Goal: Find specific page/section: Find specific page/section

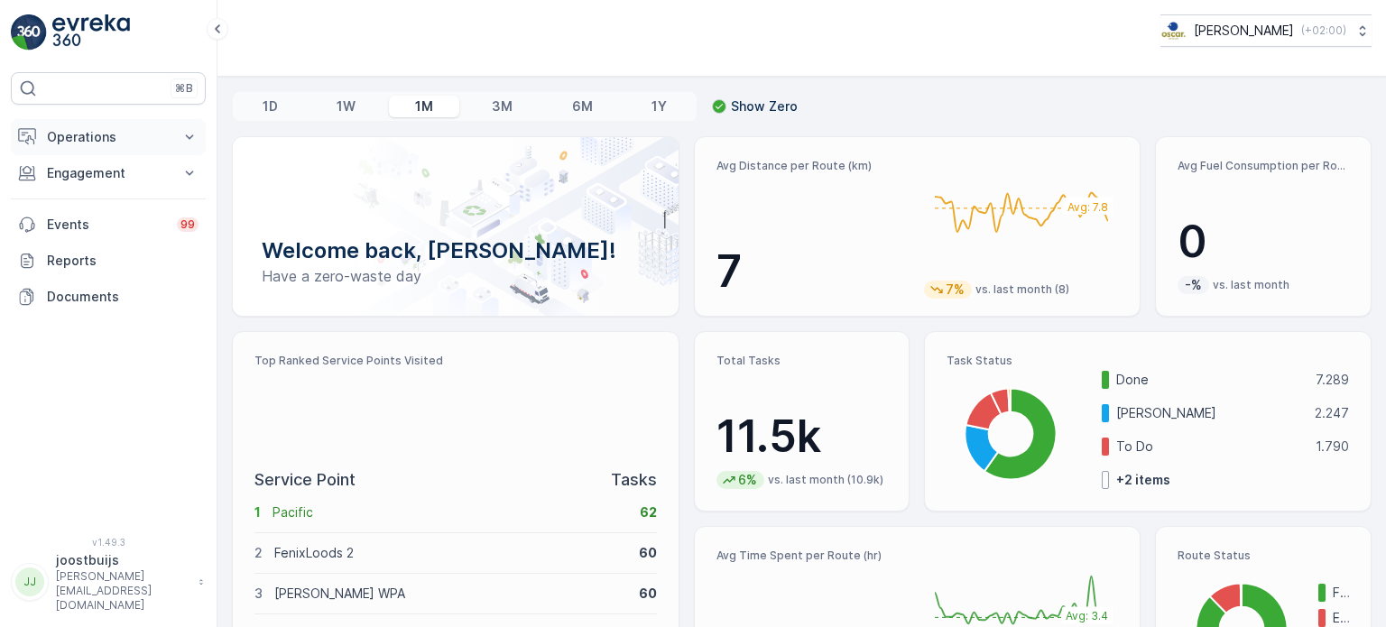
click at [87, 131] on p "Operations" at bounding box center [108, 137] width 123 height 18
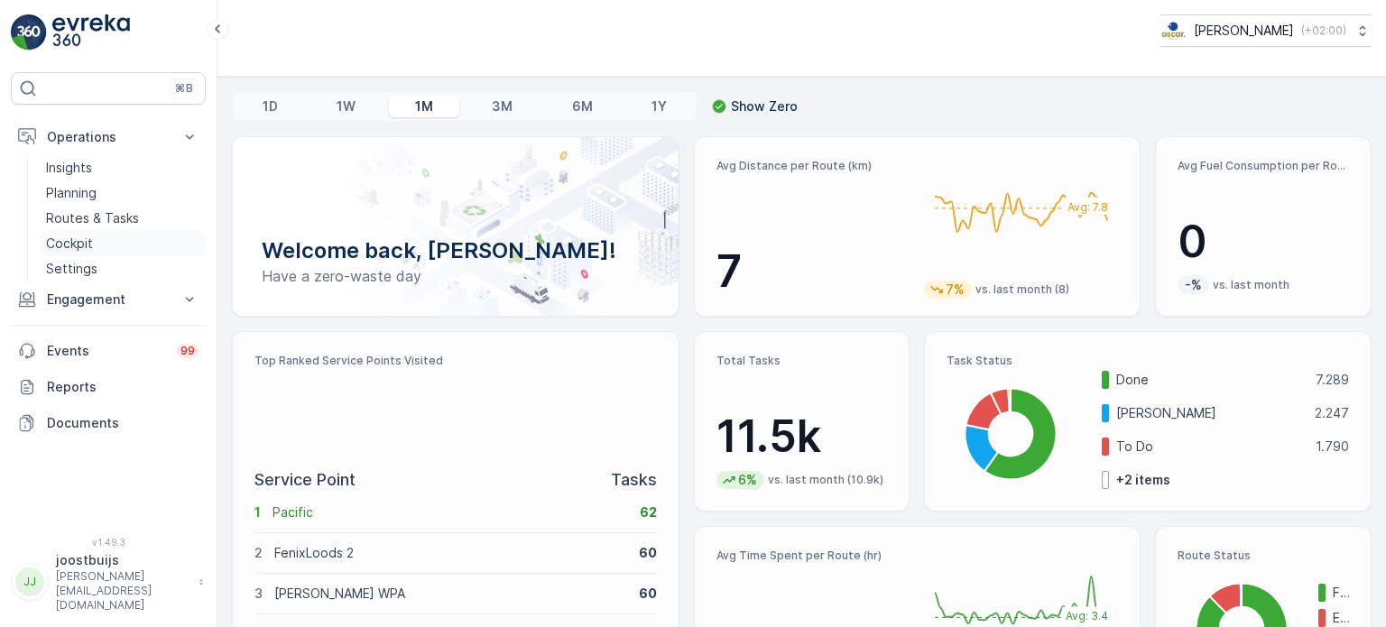
click at [74, 243] on p "Cockpit" at bounding box center [69, 244] width 47 height 18
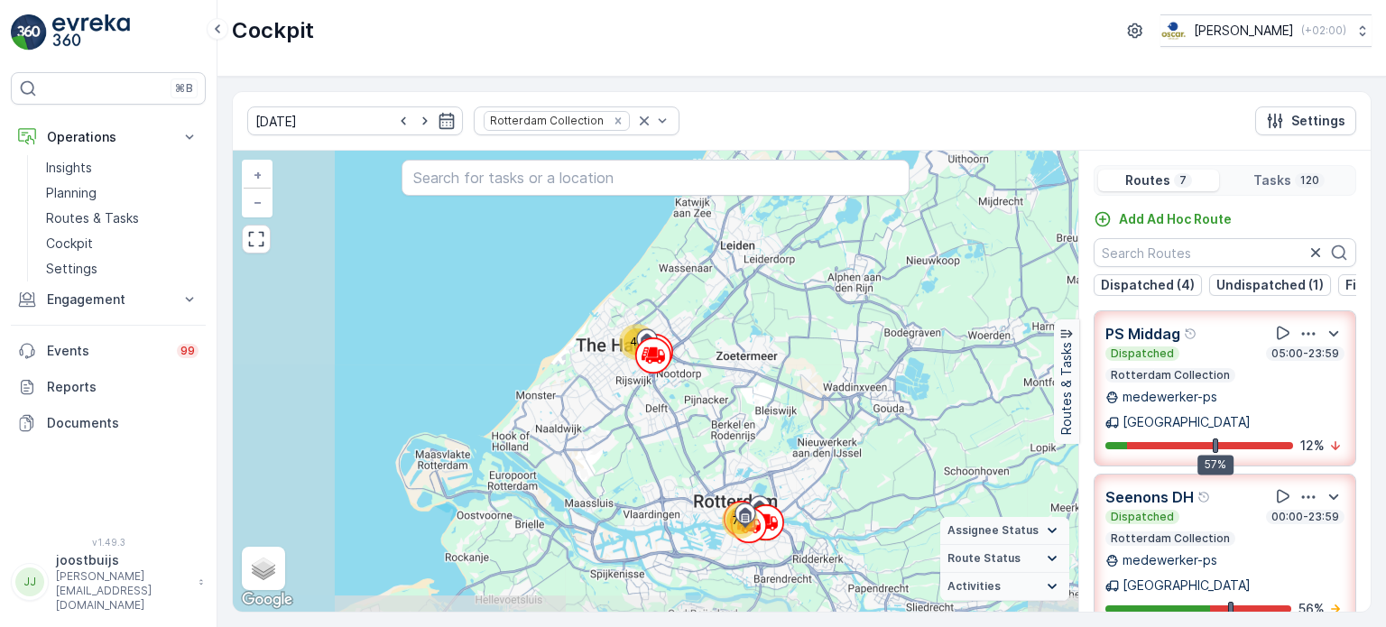
drag, startPoint x: 610, startPoint y: 465, endPoint x: 811, endPoint y: 375, distance: 220.1
click at [811, 375] on div "76 44 + − Satellite Roadmap Terrain Hybrid Leaflet Keyboard shortcuts Map Data …" at bounding box center [655, 381] width 845 height 461
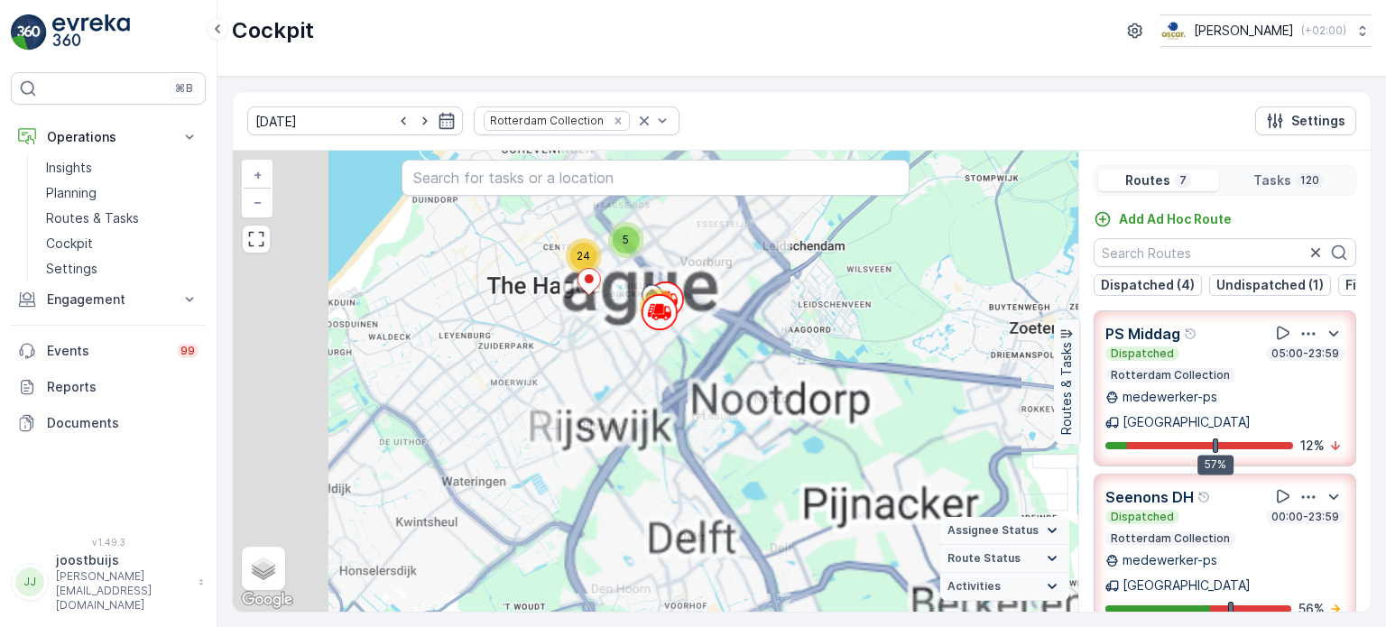
drag, startPoint x: 661, startPoint y: 391, endPoint x: 923, endPoint y: 450, distance: 268.3
click at [923, 450] on div "5 4 2 4 26 34 14 5 24 + − Satellite Roadmap Terrain Hybrid Leaflet Keyboard sho…" at bounding box center [655, 381] width 845 height 461
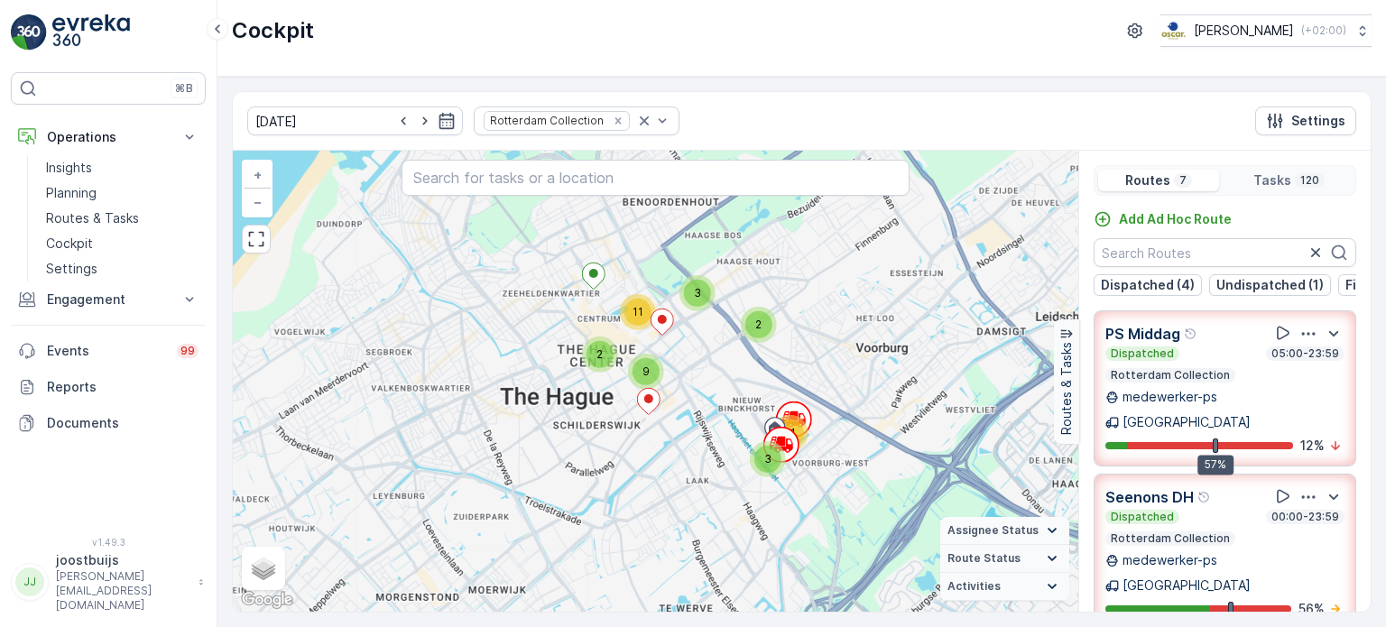
drag, startPoint x: 606, startPoint y: 333, endPoint x: 667, endPoint y: 486, distance: 164.8
click at [660, 550] on div "5 3 2 4 11 15 4 29 11 3 2 3 2 9 11 + − Satellite Roadmap Terrain Hybrid Leaflet…" at bounding box center [655, 381] width 845 height 461
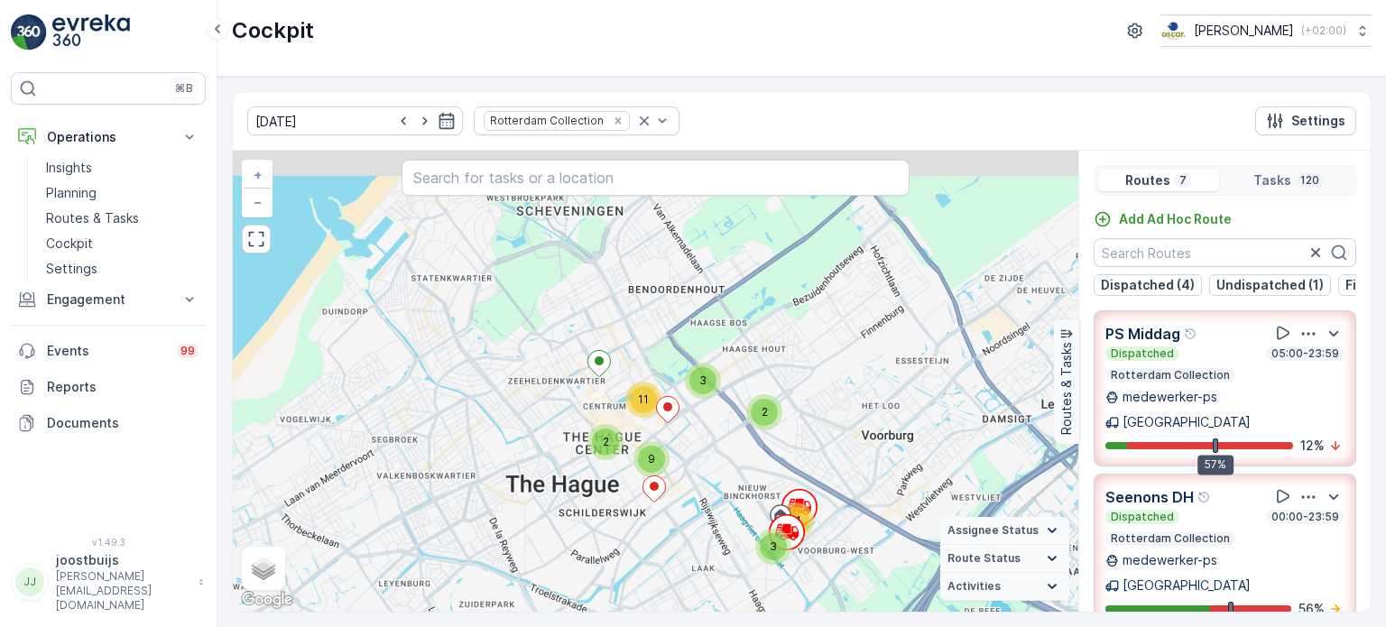
drag, startPoint x: 542, startPoint y: 290, endPoint x: 538, endPoint y: 370, distance: 80.4
click at [538, 371] on div "5 3 2 4 11 15 4 29 11 3 2 3 2 9 11 + − Satellite Roadmap Terrain Hybrid Leaflet…" at bounding box center [655, 381] width 845 height 461
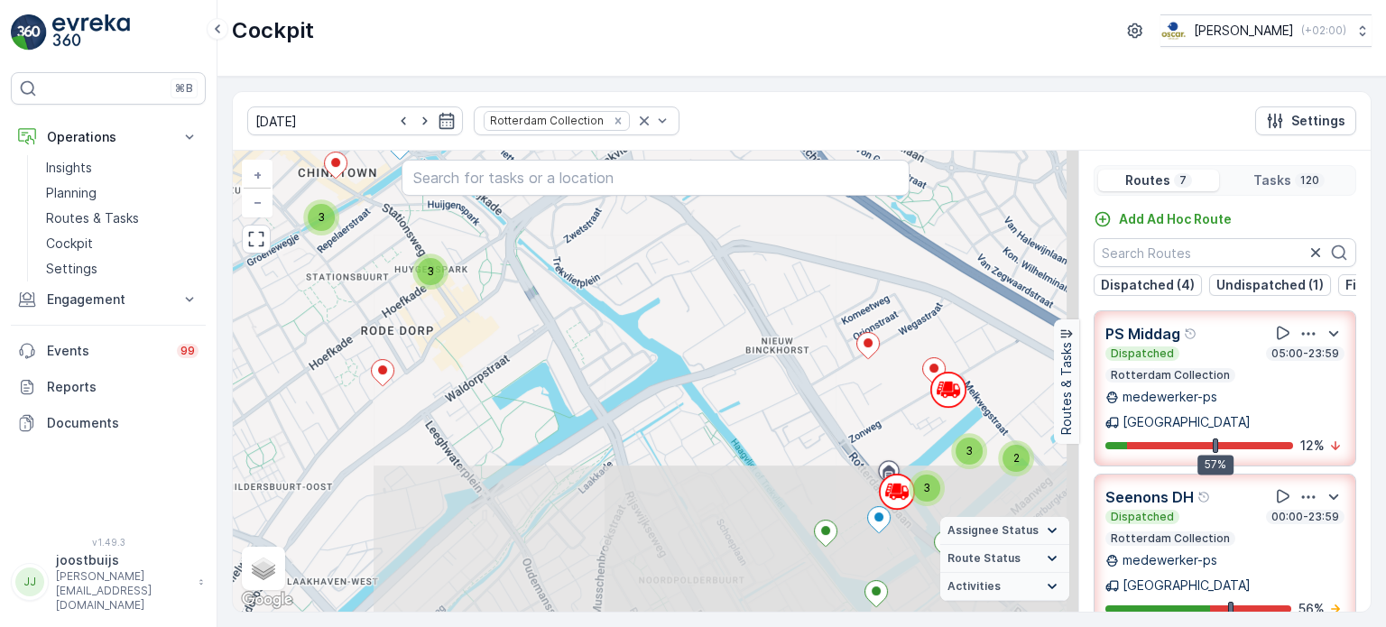
drag, startPoint x: 722, startPoint y: 465, endPoint x: 510, endPoint y: 248, distance: 303.0
click at [510, 248] on div "3 2 2 2 5 4 3 2 2 3 2 3 3 2 16 2 3 3 2 3 3 2 2 + − Satellite Roadmap Terrain Hy…" at bounding box center [655, 381] width 845 height 461
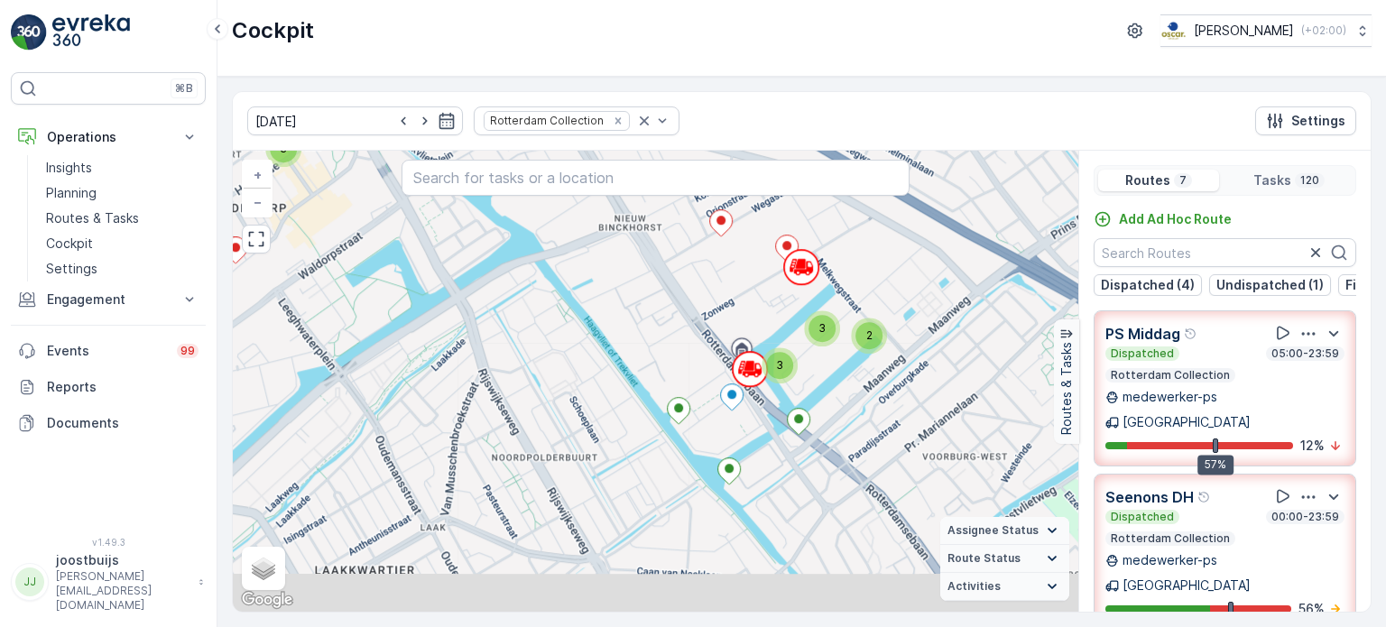
drag, startPoint x: 678, startPoint y: 390, endPoint x: 539, endPoint y: 276, distance: 179.5
click at [539, 277] on div "3 2 2 2 5 4 3 2 2 3 2 3 3 2 16 2 3 3 2 3 3 2 2 + − Satellite Roadmap Terrain Hy…" at bounding box center [655, 381] width 845 height 461
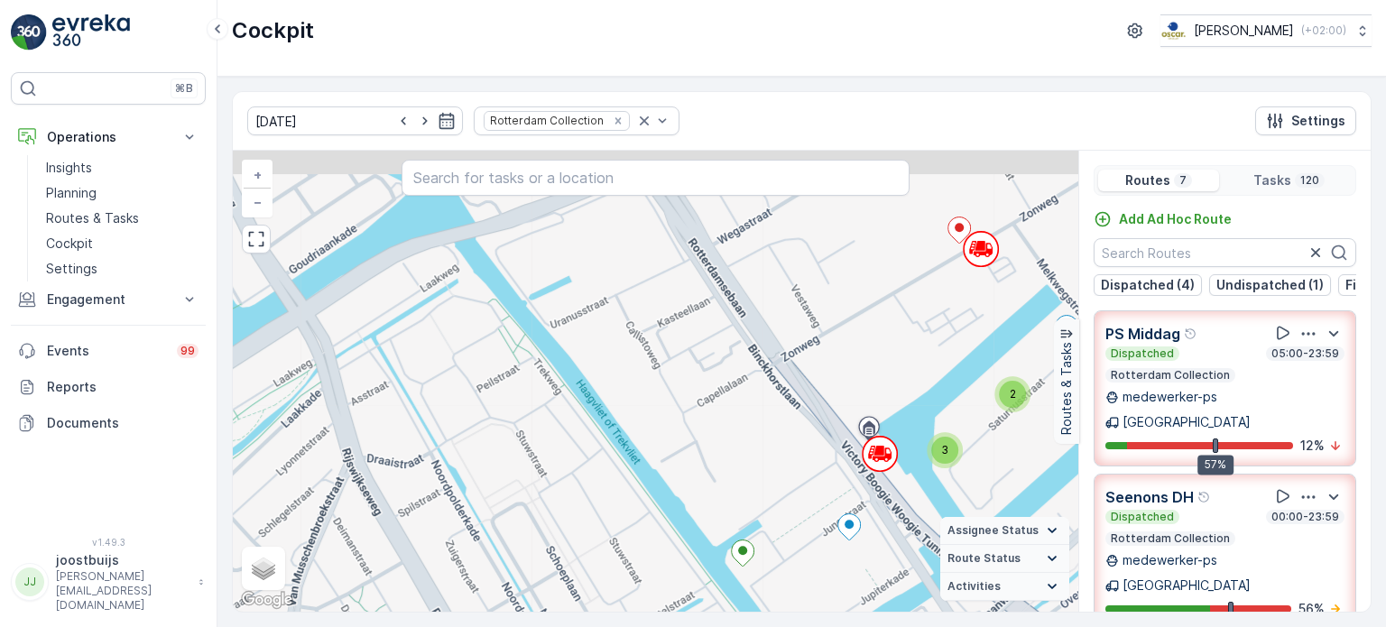
drag, startPoint x: 718, startPoint y: 301, endPoint x: 685, endPoint y: 431, distance: 134.1
click at [685, 432] on div "3 2 2 2 2 2 2 2 2 2 2 2 8 5 3 2 3 2 3 2 2 + − Satellite Roadmap Terrain Hybrid …" at bounding box center [655, 381] width 845 height 461
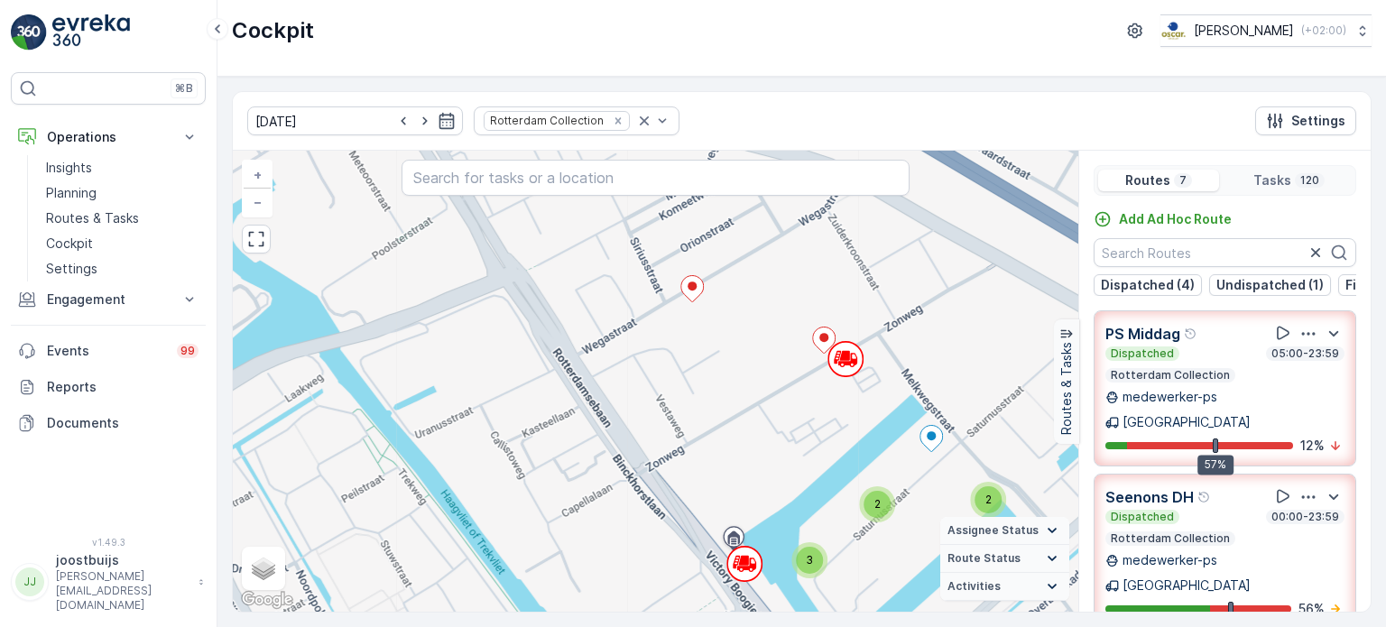
drag, startPoint x: 752, startPoint y: 331, endPoint x: 624, endPoint y: 425, distance: 158.8
click at [624, 425] on div "3 2 2 2 2 2 2 2 2 2 2 2 8 5 3 2 3 2 3 2 2 + − Satellite Roadmap Terrain Hybrid …" at bounding box center [655, 381] width 845 height 461
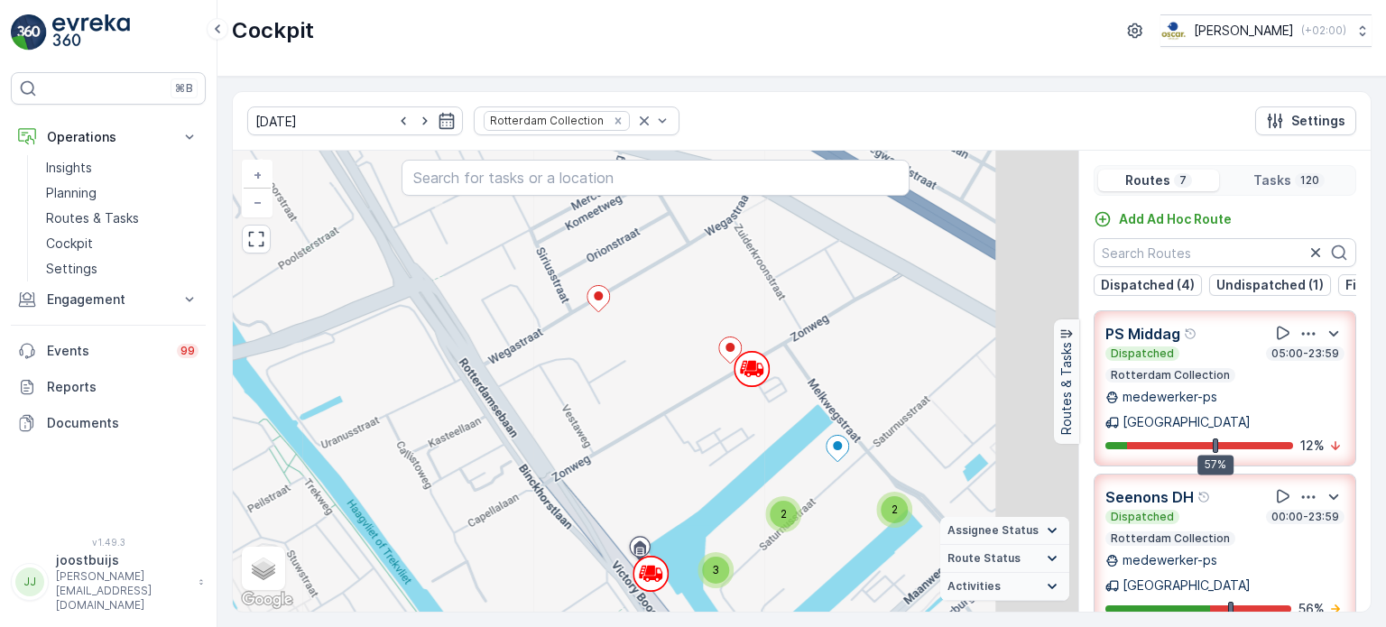
drag, startPoint x: 579, startPoint y: 346, endPoint x: 473, endPoint y: 324, distance: 108.8
click at [476, 327] on div "3 2 2 2 2 2 2 2 2 2 2 2 8 5 3 2 3 2 3 2 2 + − Satellite Roadmap Terrain Hybrid …" at bounding box center [655, 381] width 845 height 461
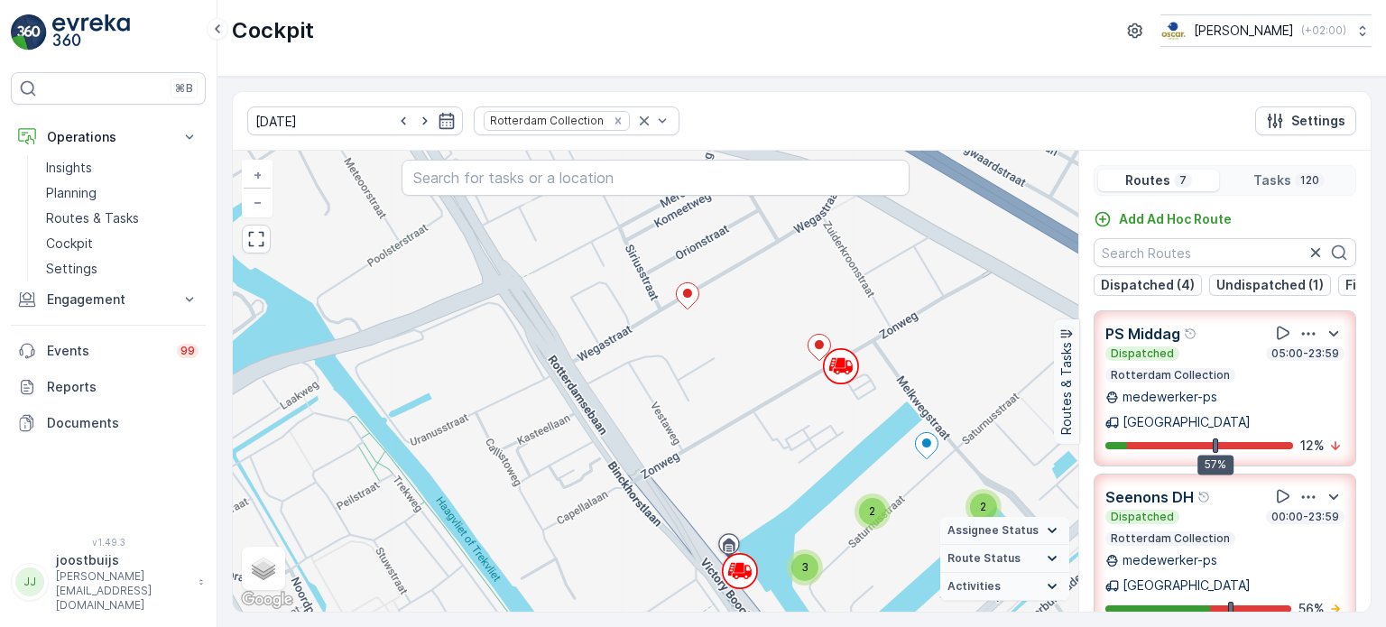
drag, startPoint x: 685, startPoint y: 352, endPoint x: 879, endPoint y: 370, distance: 195.7
click at [879, 370] on div "3 2 2 2 2 2 2 2 2 2 2 2 8 5 3 2 3 2 3 2 2 + − Satellite Roadmap Terrain Hybrid …" at bounding box center [655, 381] width 845 height 461
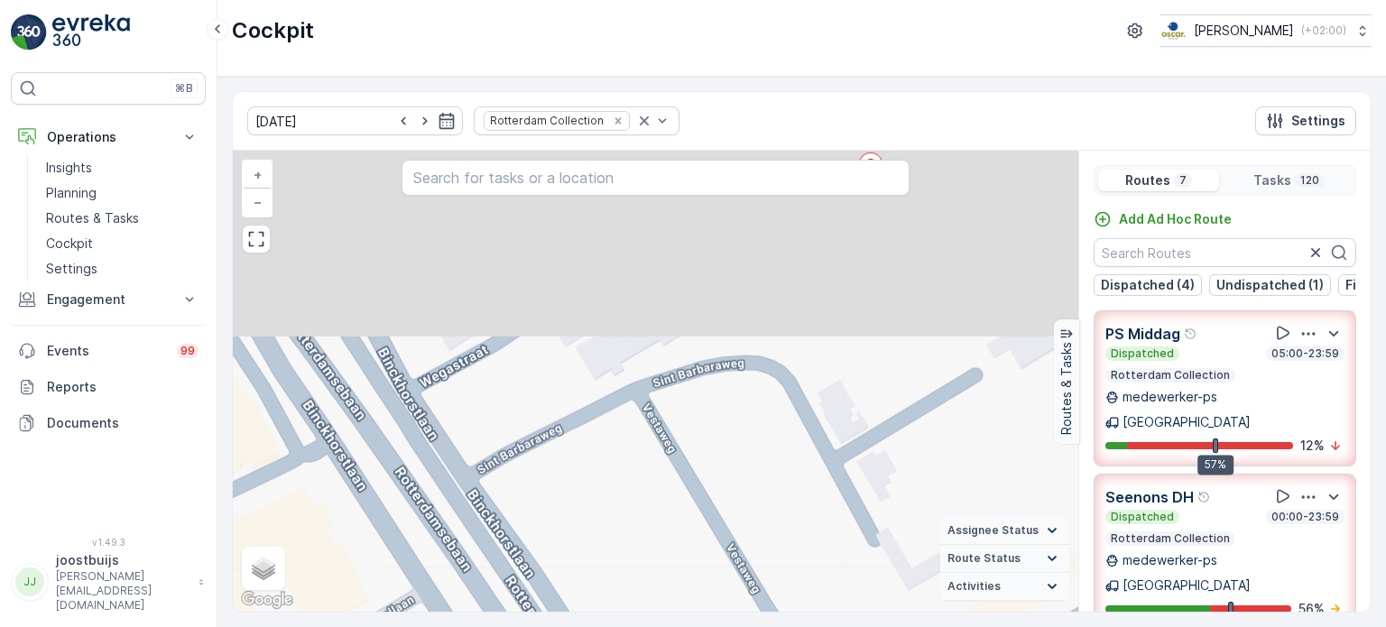
drag, startPoint x: 585, startPoint y: 324, endPoint x: 633, endPoint y: 558, distance: 239.4
click at [631, 562] on div "2 2 2 2 2 2 2 2 3 2 2 3 2 3 2 2 + − Satellite Roadmap Terrain Hybrid Leaflet Ke…" at bounding box center [655, 381] width 845 height 461
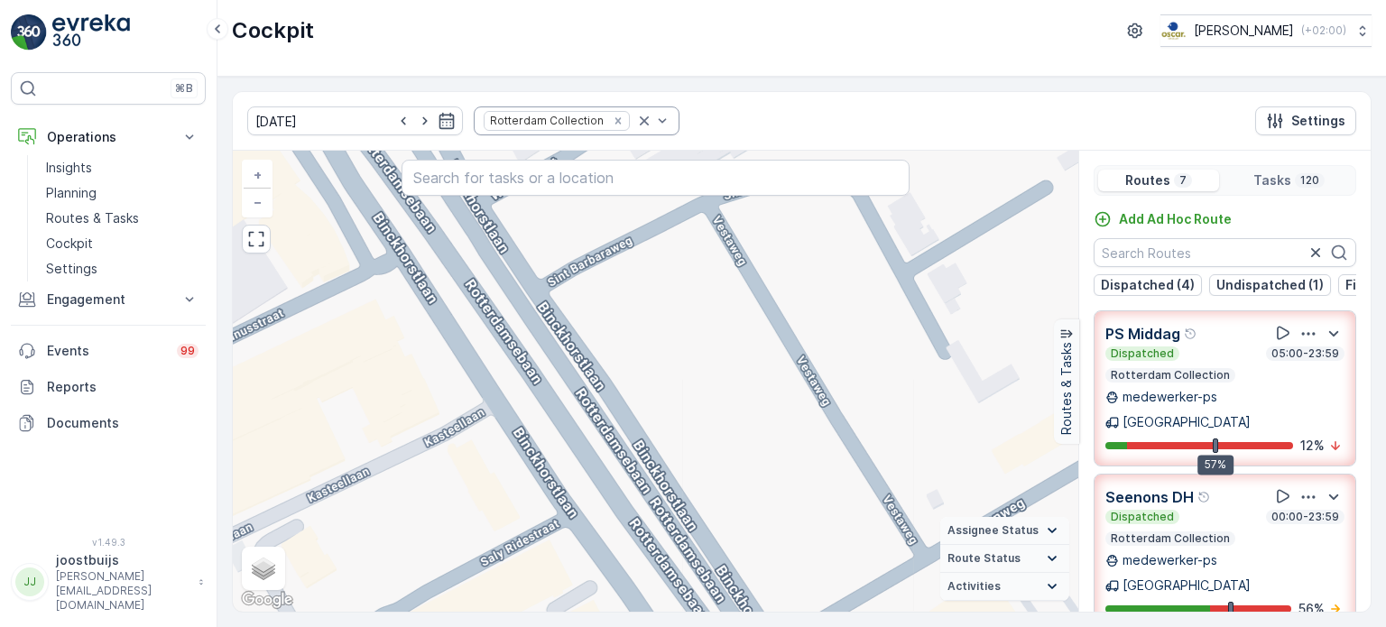
drag, startPoint x: 607, startPoint y: 413, endPoint x: 630, endPoint y: 115, distance: 298.5
click at [630, 116] on div "05.09.2025 Rotterdam Collection Settings 2 2 2 2 2 2 2 2 3 2 2 3 2 3 2 2 + − Sa…" at bounding box center [801, 351] width 1139 height 521
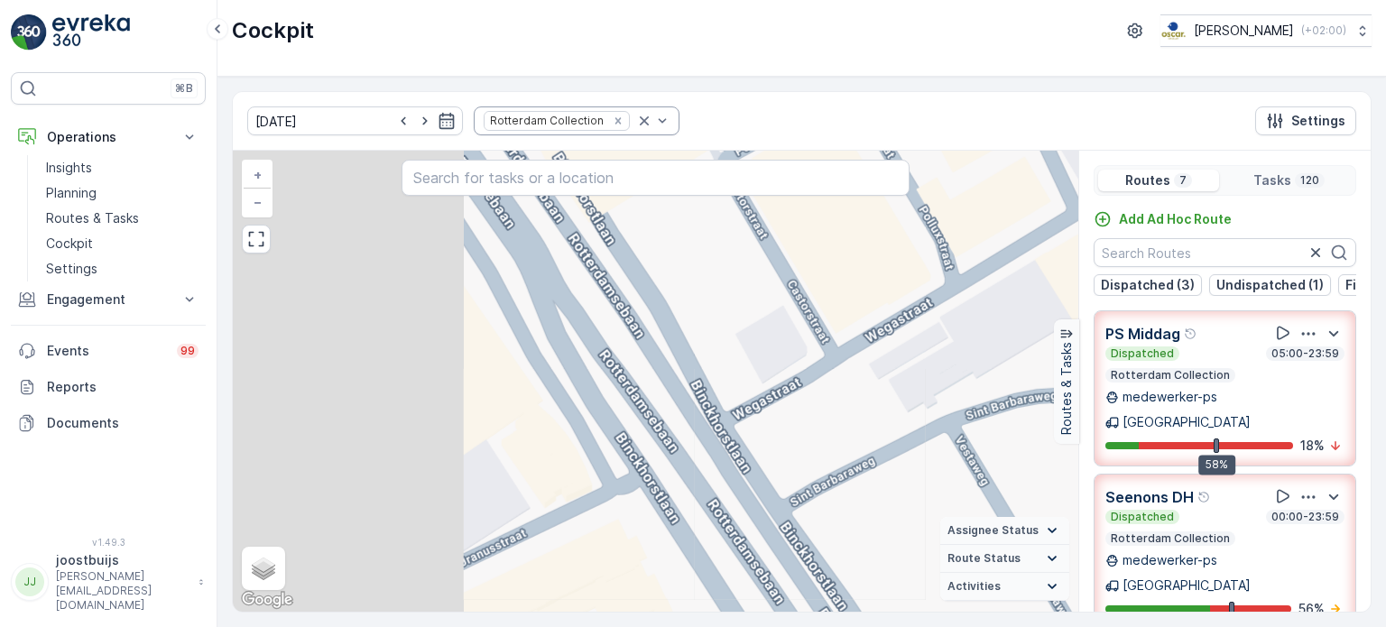
drag, startPoint x: 513, startPoint y: 303, endPoint x: 761, endPoint y: 530, distance: 335.9
click at [761, 529] on div "2 2 2 2 2 3 2 2 2 3 2 3 2 2 2 2 + − Satellite Roadmap Terrain Hybrid Leaflet Ke…" at bounding box center [655, 381] width 845 height 461
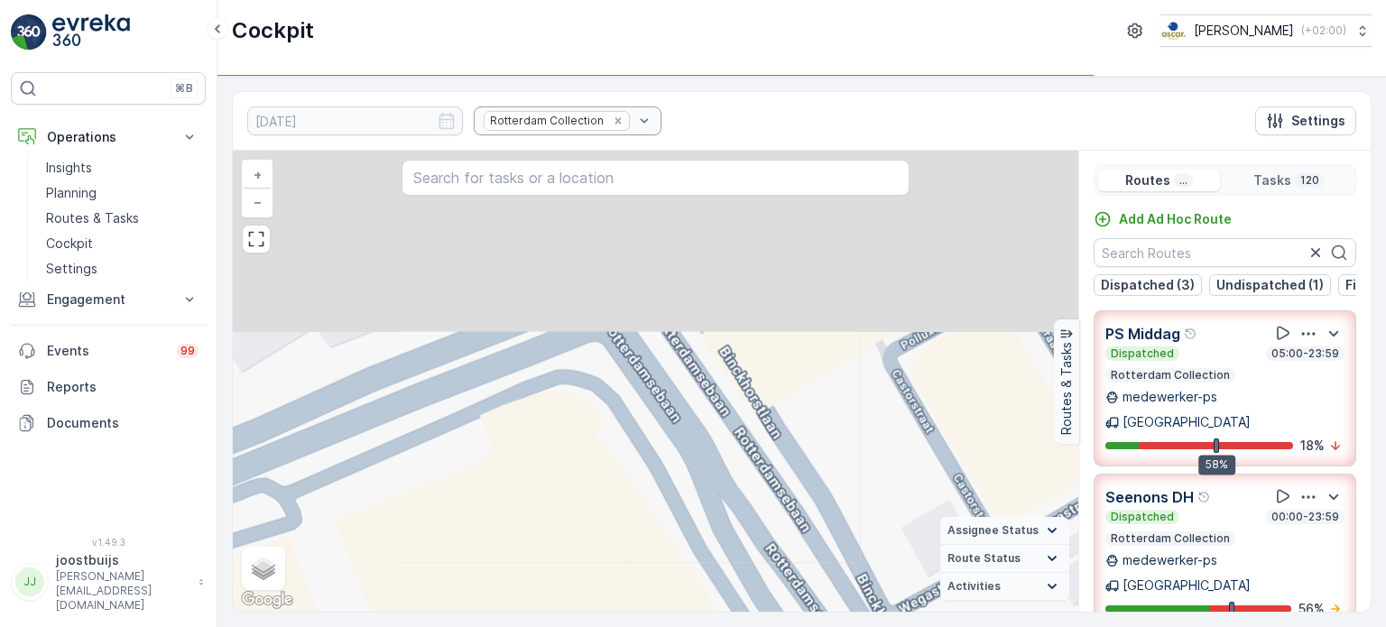
drag, startPoint x: 648, startPoint y: 389, endPoint x: 835, endPoint y: 620, distance: 297.5
click at [835, 620] on div "05.09.2025 Rotterdam Collection Settings 2 2 2 2 2 3 2 2 2 3 2 3 2 2 2 2 + − Sa…" at bounding box center [801, 352] width 1168 height 550
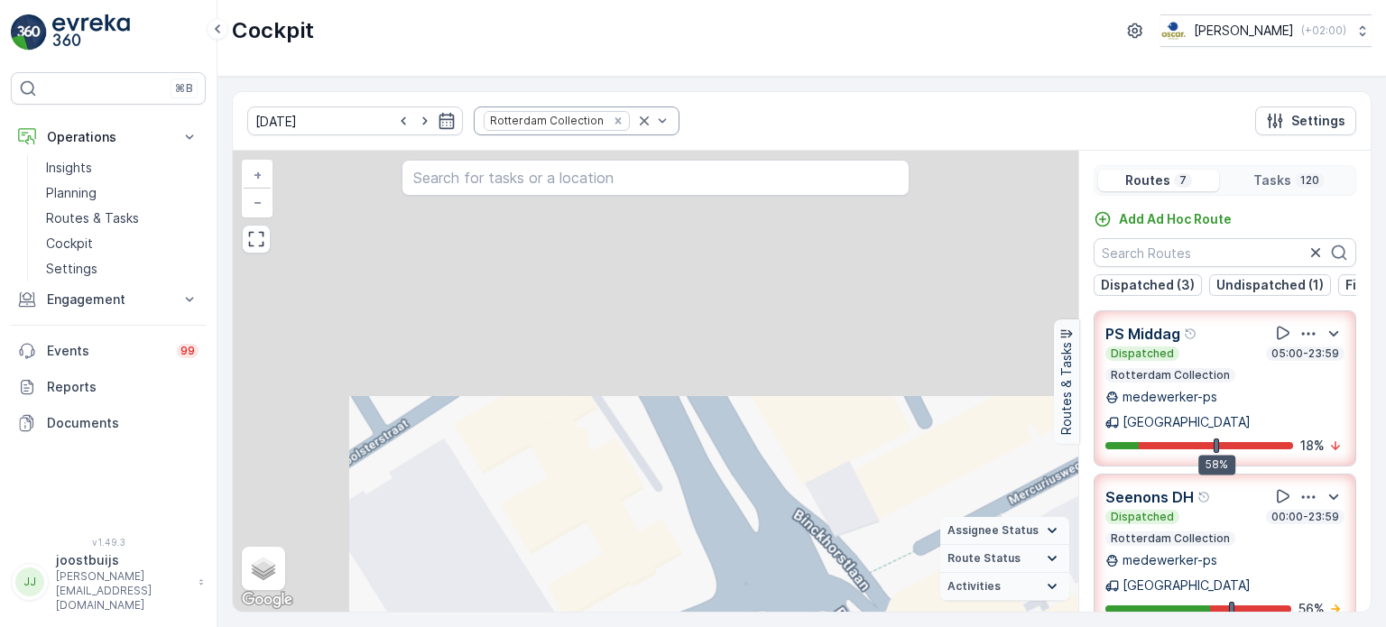
drag, startPoint x: 739, startPoint y: 593, endPoint x: 723, endPoint y: 576, distance: 23.0
click at [741, 597] on div "2 2 2 2 2 3 2 2 2 3 2 3 2 2 2 2 + − Satellite Roadmap Terrain Hybrid Leaflet Ke…" at bounding box center [655, 381] width 845 height 461
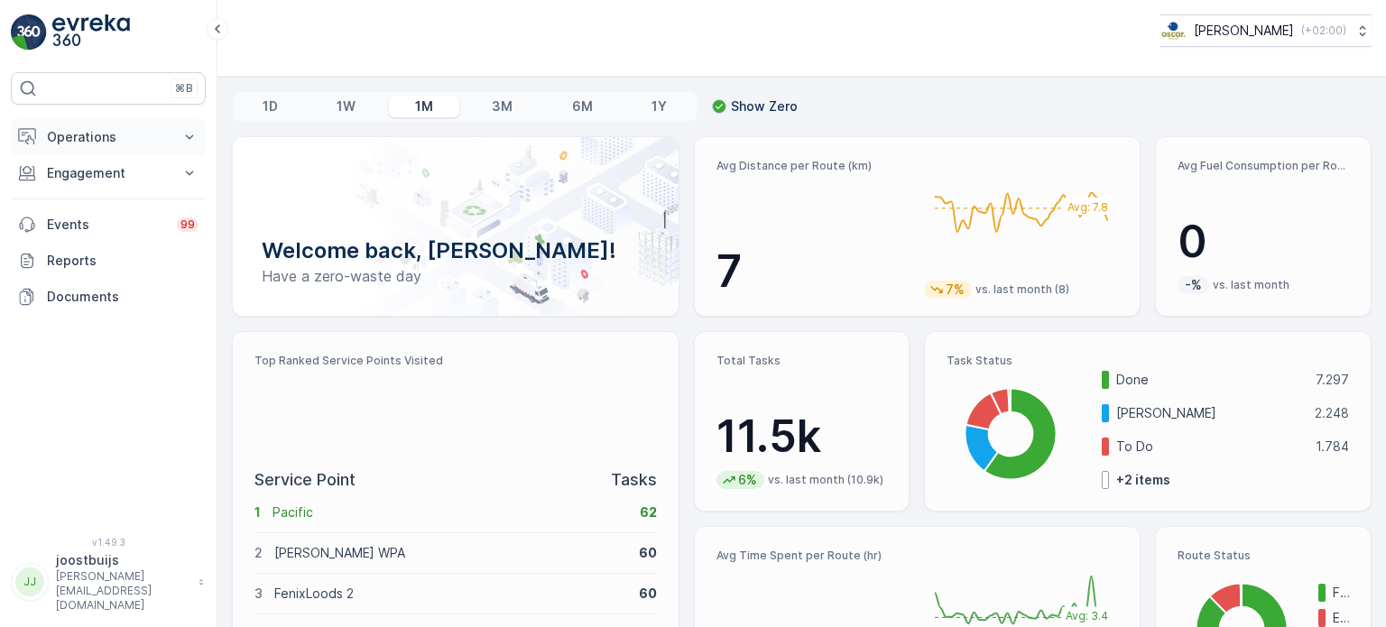
click at [108, 143] on p "Operations" at bounding box center [108, 137] width 123 height 18
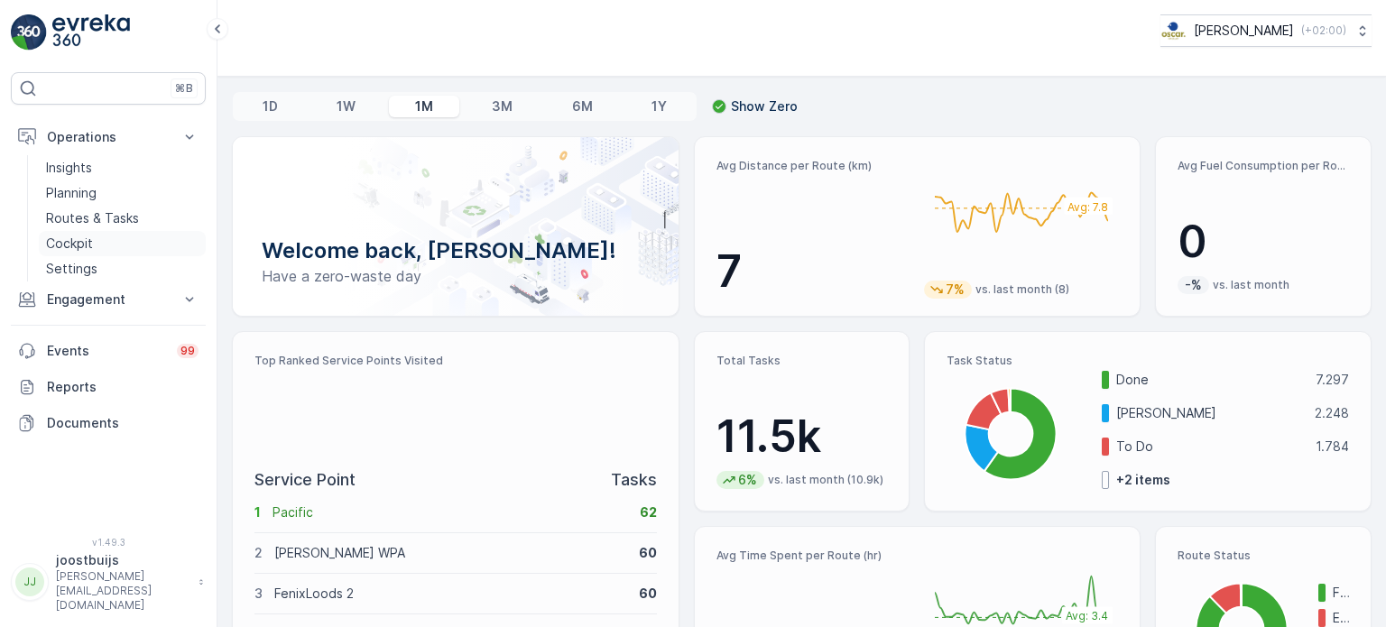
click at [84, 241] on p "Cockpit" at bounding box center [69, 244] width 47 height 18
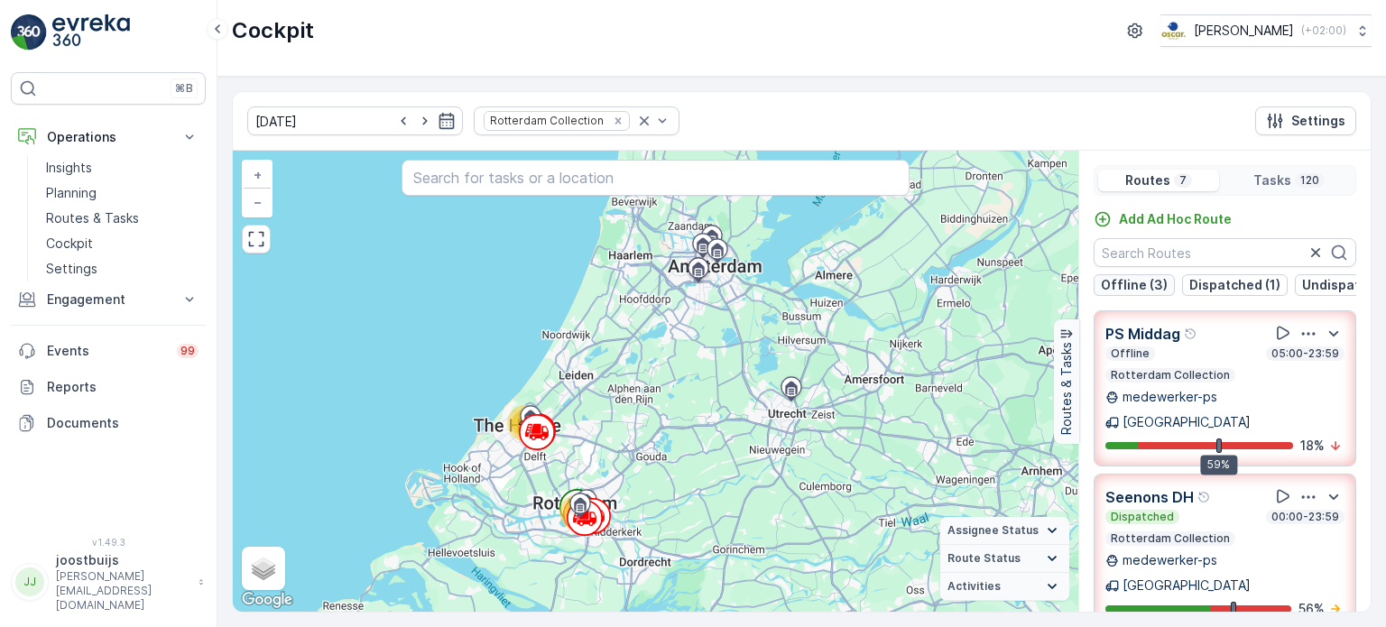
click at [1131, 283] on p "Offline (3)" at bounding box center [1133, 285] width 67 height 18
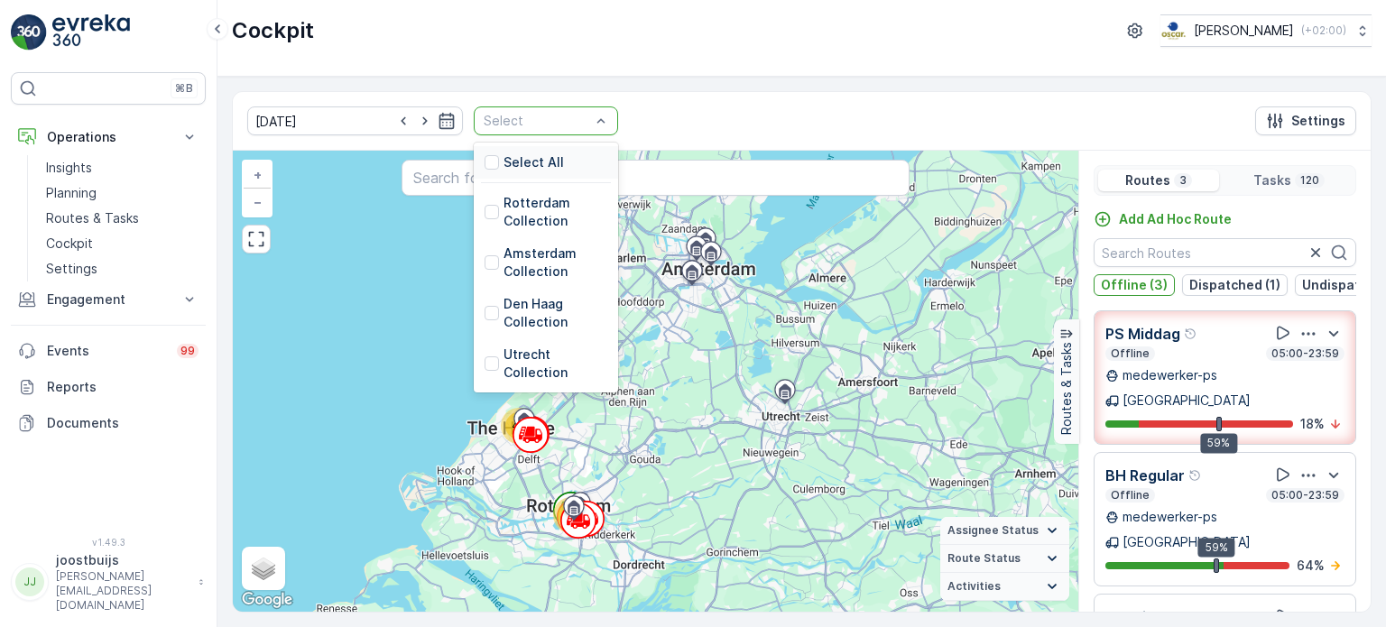
click at [534, 154] on div "Select All" at bounding box center [546, 162] width 144 height 32
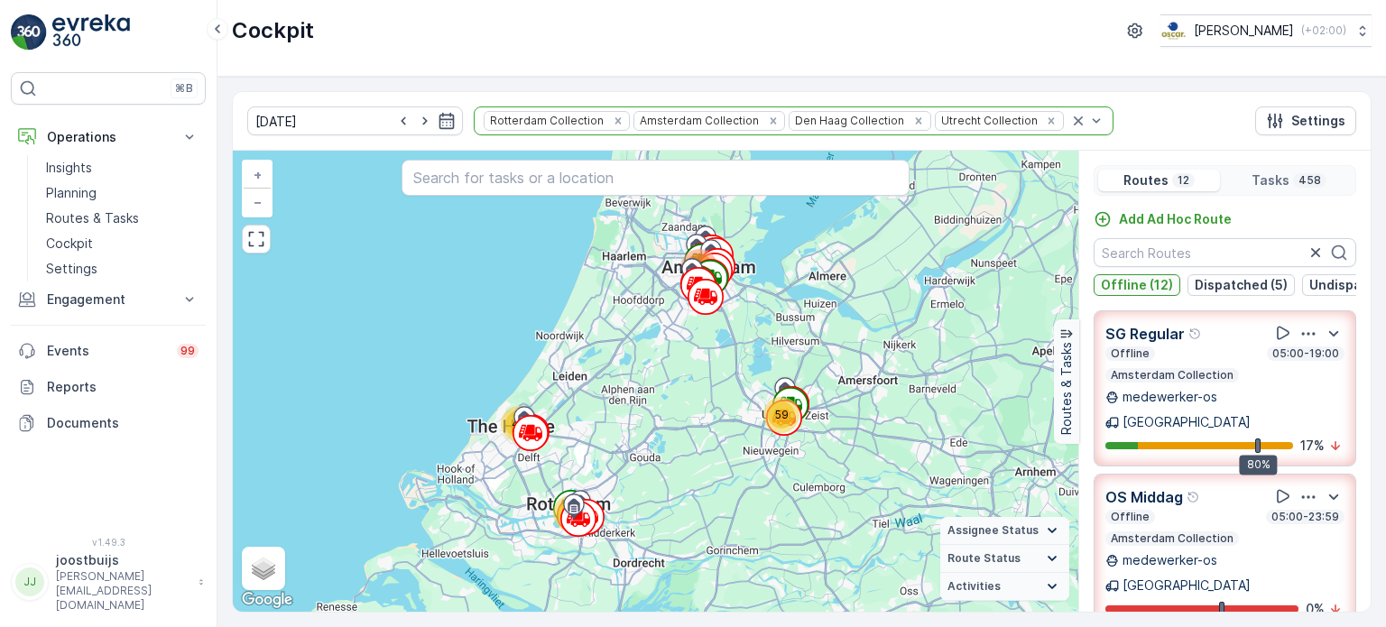
click at [1120, 285] on p "Offline (12)" at bounding box center [1136, 285] width 72 height 18
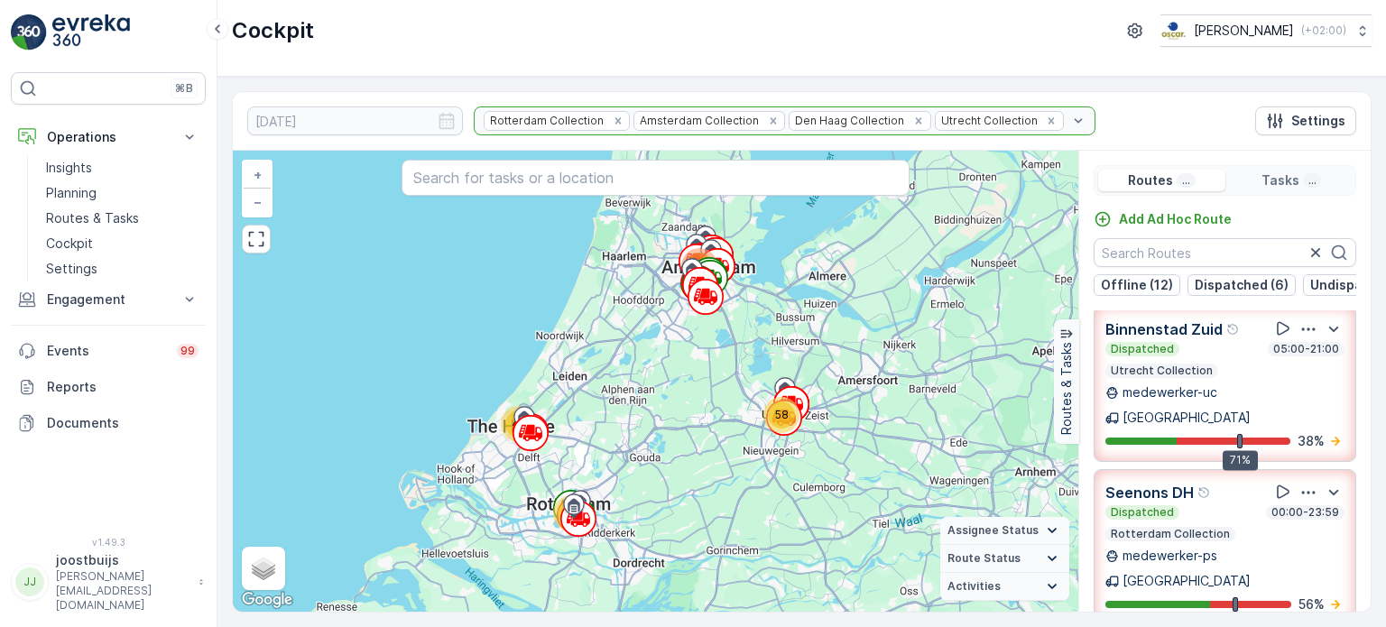
scroll to position [683, 0]
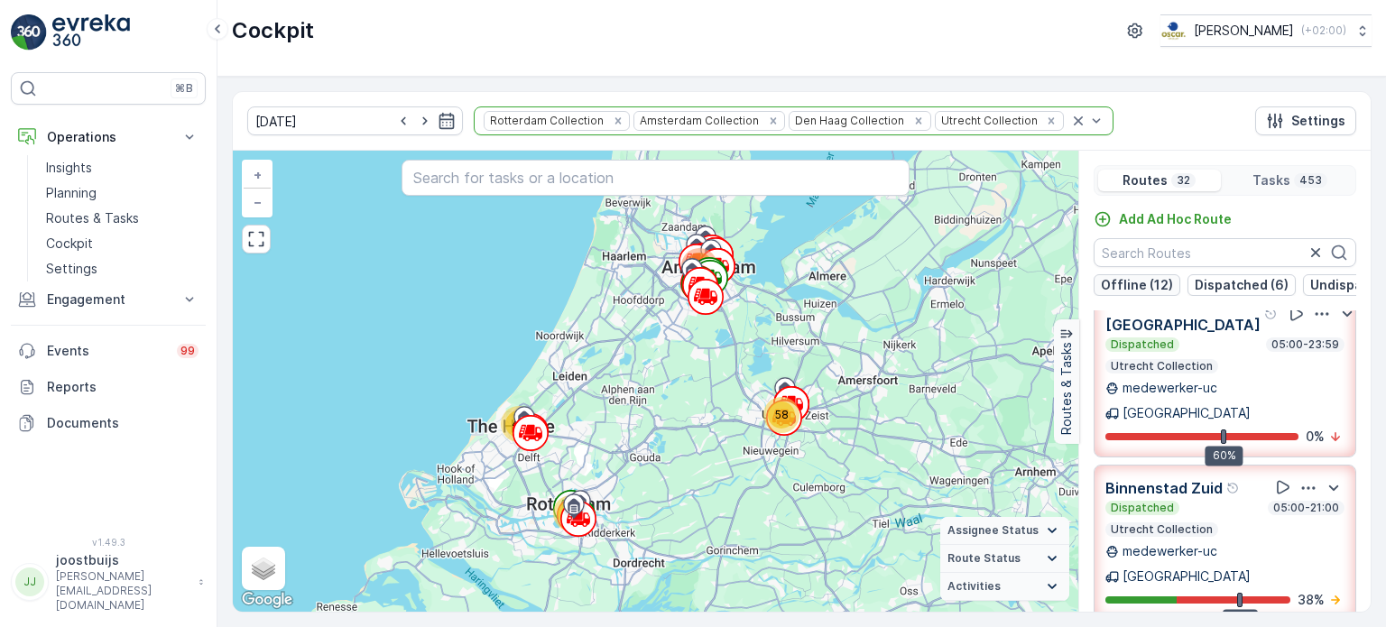
click at [1126, 278] on p "Offline (12)" at bounding box center [1136, 285] width 72 height 18
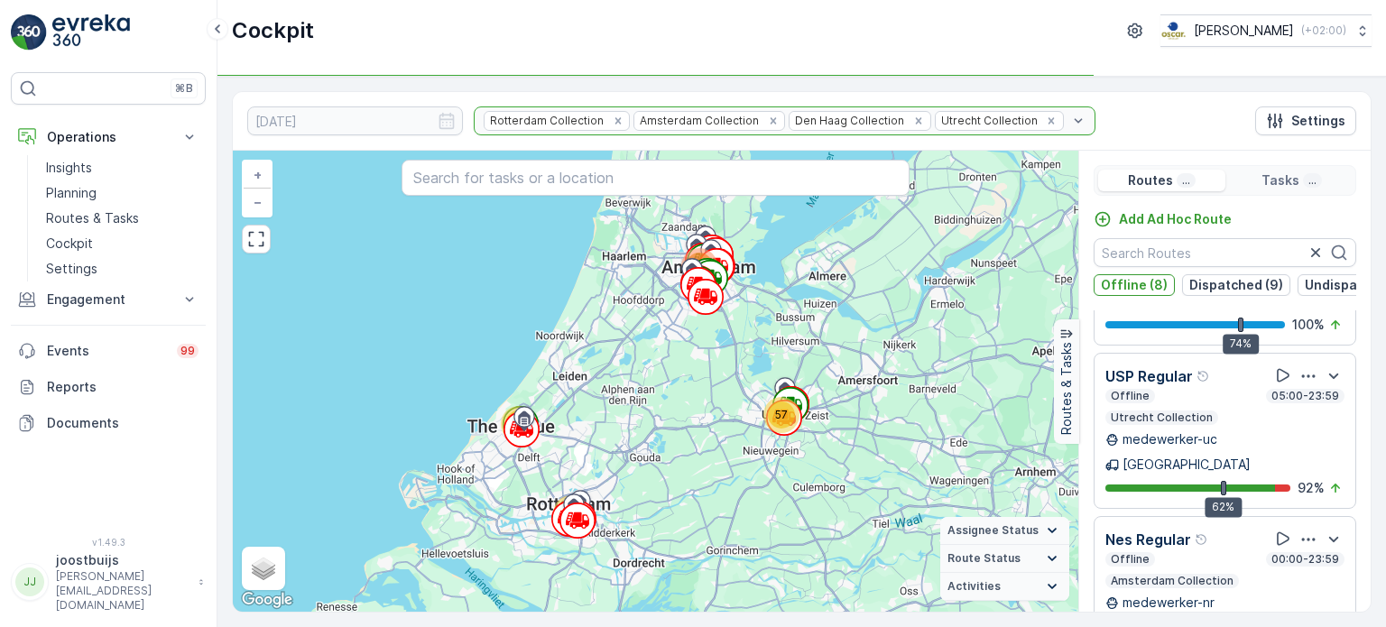
scroll to position [657, 0]
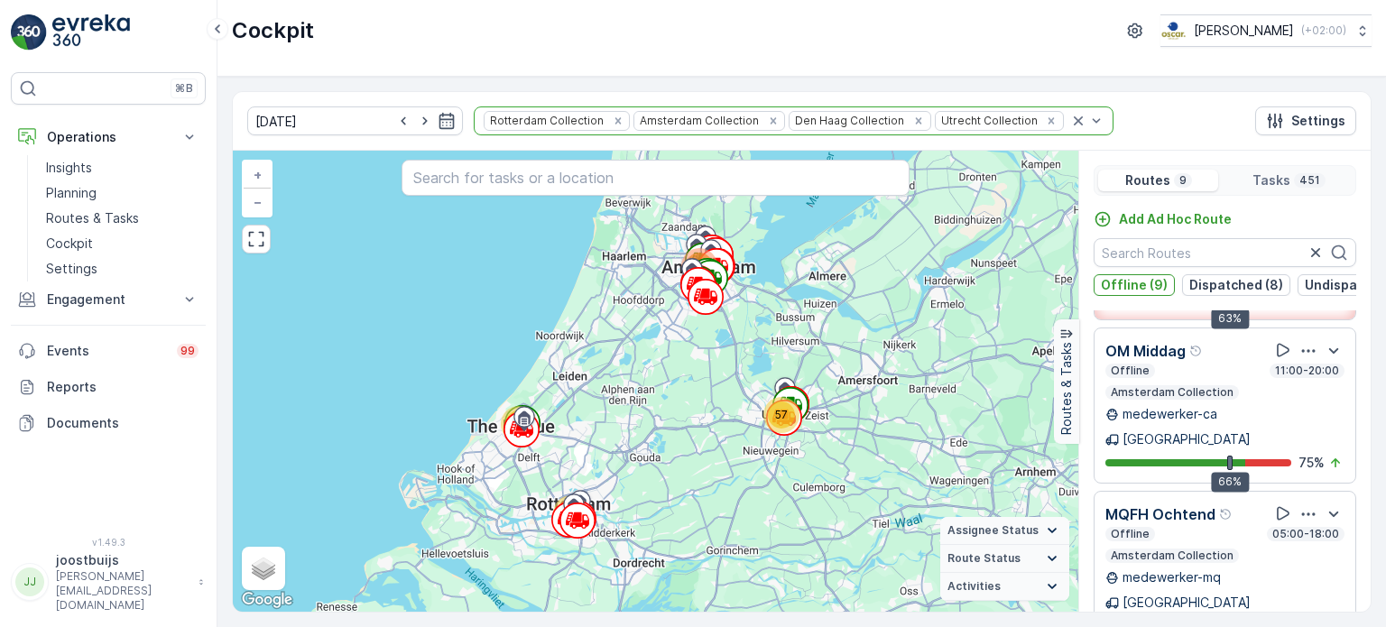
scroll to position [953, 0]
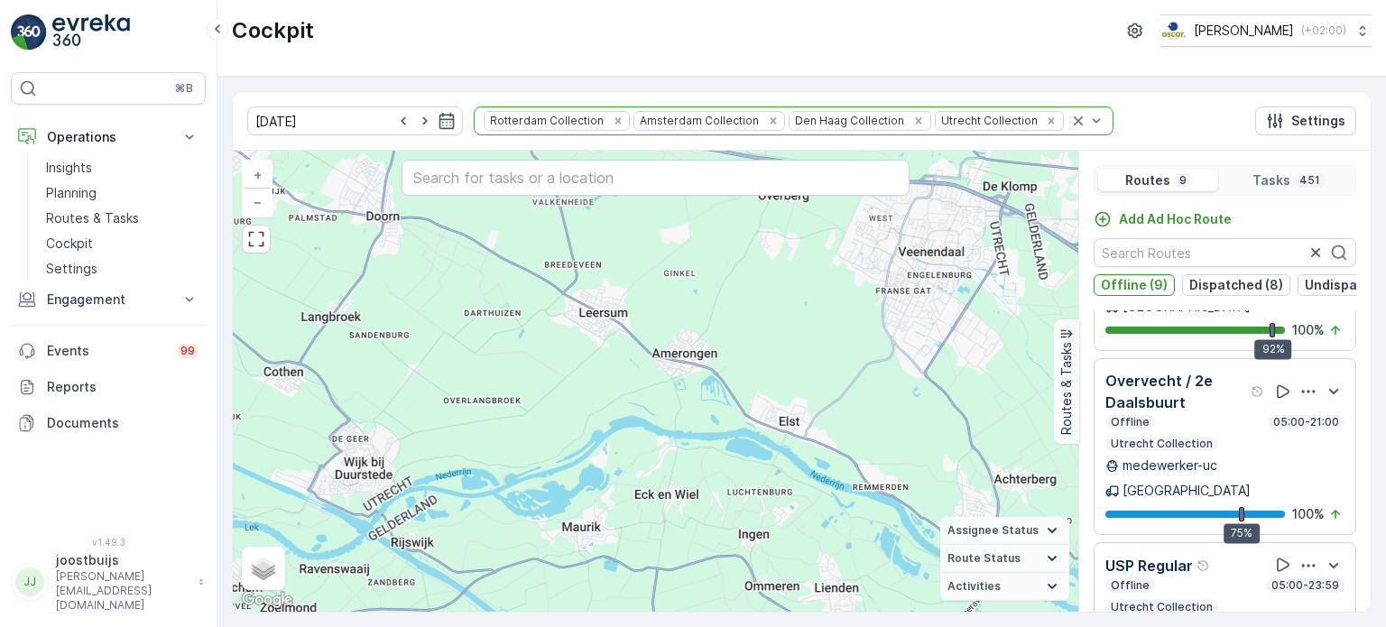
drag, startPoint x: 712, startPoint y: 398, endPoint x: 1042, endPoint y: 445, distance: 333.5
click at [1079, 448] on div "2 5 4 4 4 34 5 4 2 4 26 34 14 5 24 9 16 6 74 65 57 9 4 31 + − Satellite Roadmap…" at bounding box center [801, 381] width 1137 height 461
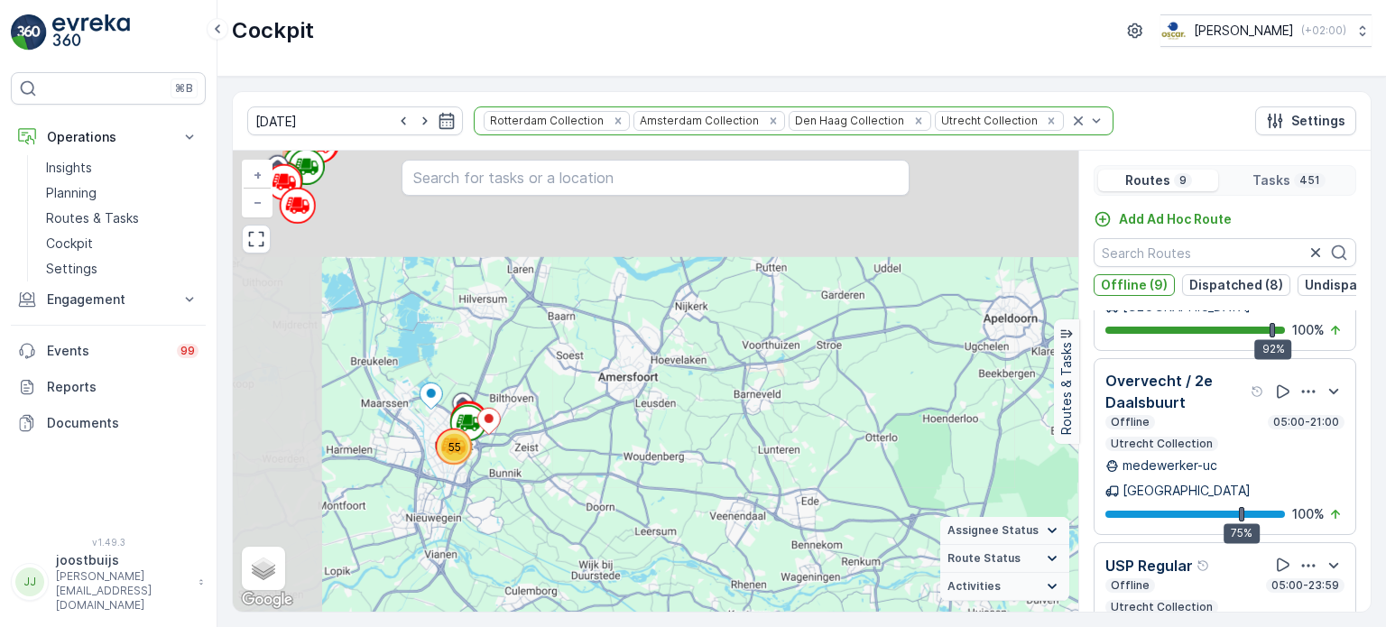
drag, startPoint x: 412, startPoint y: 313, endPoint x: 608, endPoint y: 513, distance: 280.0
click at [607, 516] on div "55 76 44 107 66 101 + − Satellite Roadmap Terrain Hybrid Leaflet Keyboard short…" at bounding box center [655, 381] width 845 height 461
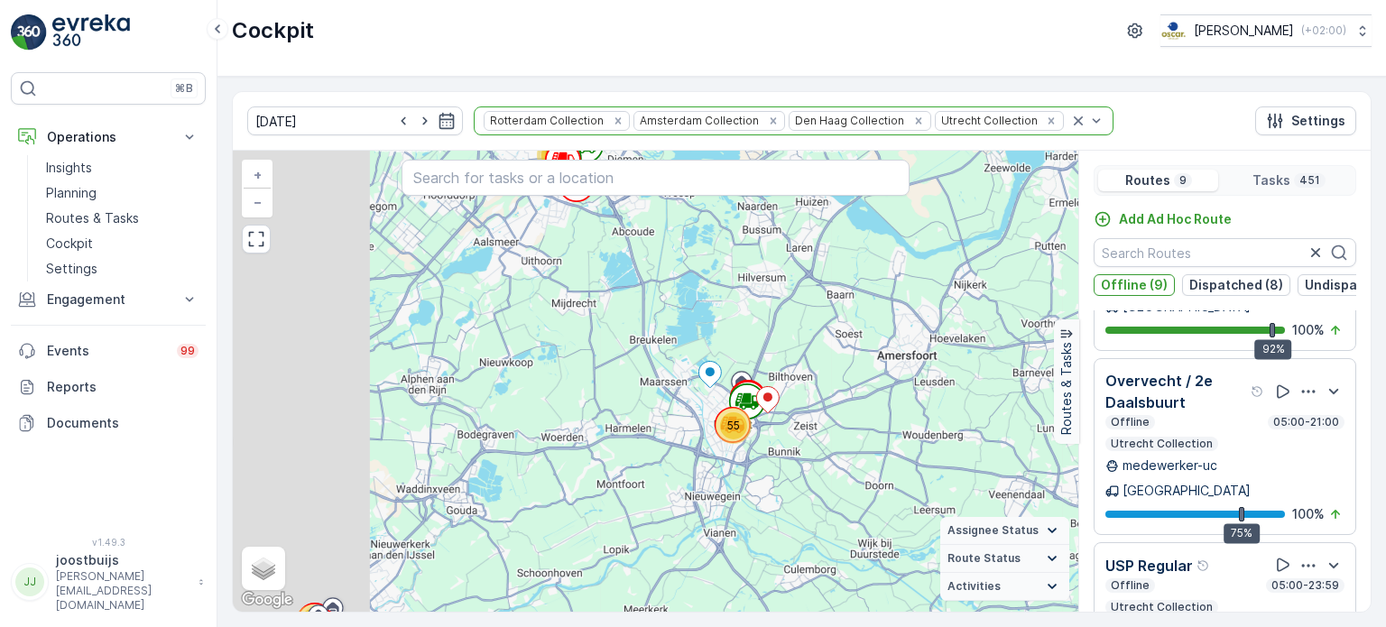
drag, startPoint x: 549, startPoint y: 468, endPoint x: 824, endPoint y: 450, distance: 274.8
click at [824, 450] on div "55 76 44 107 66 101 + − Satellite Roadmap Terrain Hybrid Leaflet Keyboard short…" at bounding box center [655, 381] width 845 height 461
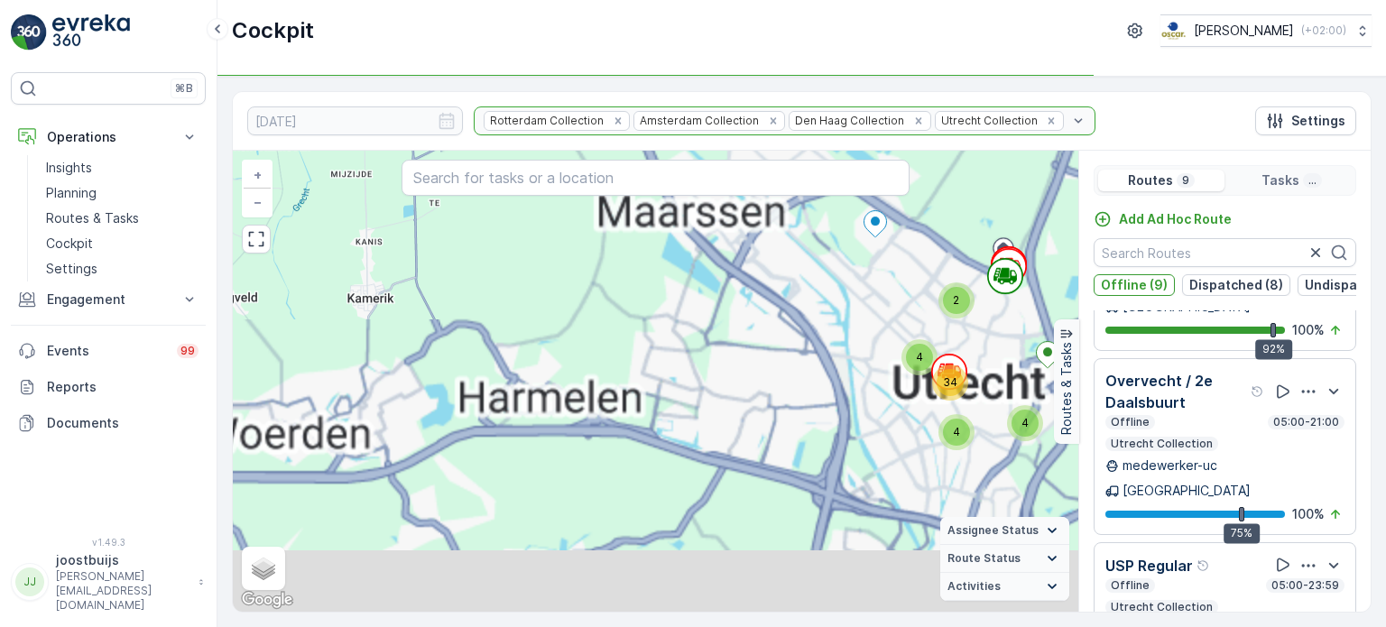
drag, startPoint x: 806, startPoint y: 417, endPoint x: 539, endPoint y: 349, distance: 274.6
click at [539, 349] on div "2 5 4 4 4 34 5 4 2 4 26 34 14 5 24 9 16 6 74 65 57 9 4 31 + − Satellite Roadmap…" at bounding box center [655, 381] width 845 height 461
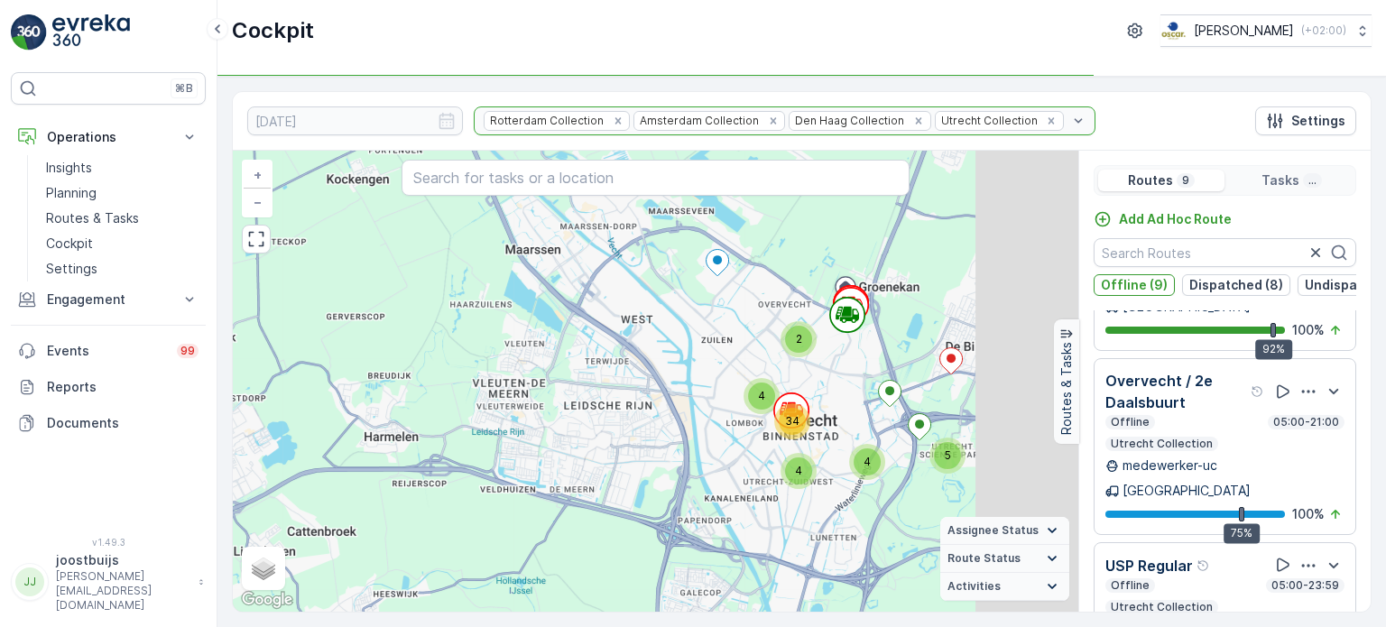
drag, startPoint x: 817, startPoint y: 425, endPoint x: 740, endPoint y: 463, distance: 86.3
click at [664, 469] on div "2 5 4 4 4 34 5 4 2 4 26 34 14 5 24 9 16 6 74 65 57 9 4 31 + − Satellite Roadmap…" at bounding box center [655, 381] width 845 height 461
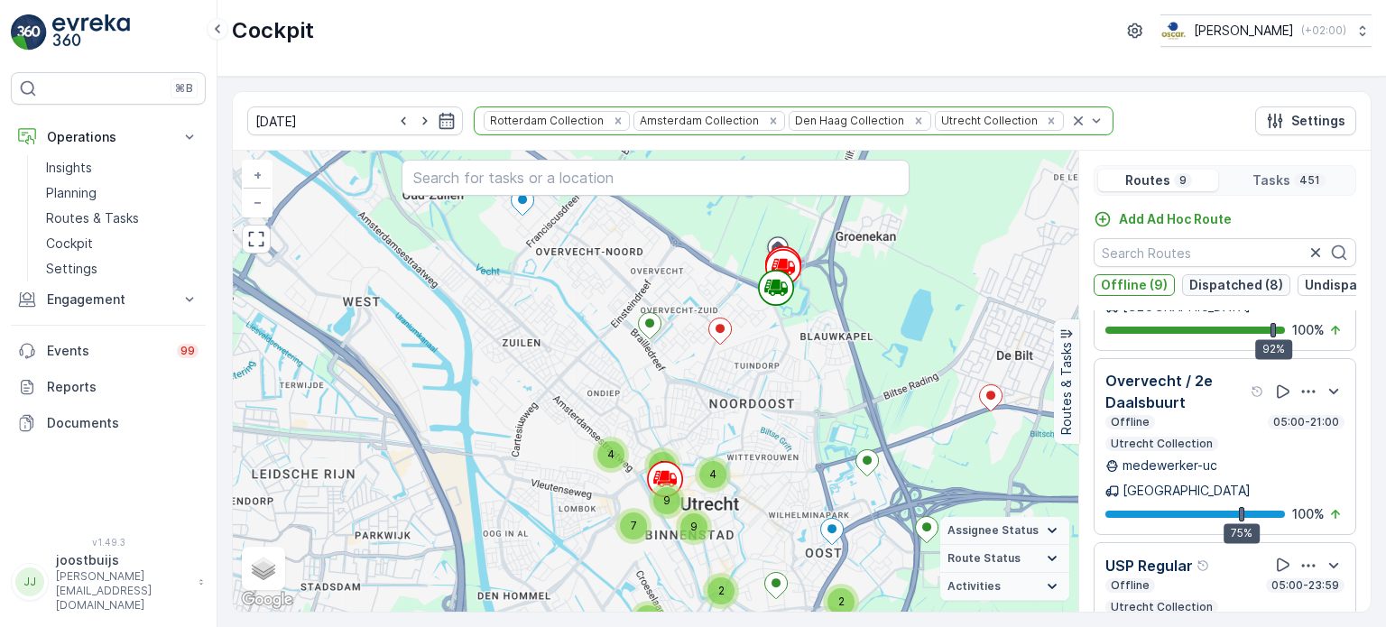
click at [1203, 283] on p "Dispatched (8)" at bounding box center [1236, 285] width 94 height 18
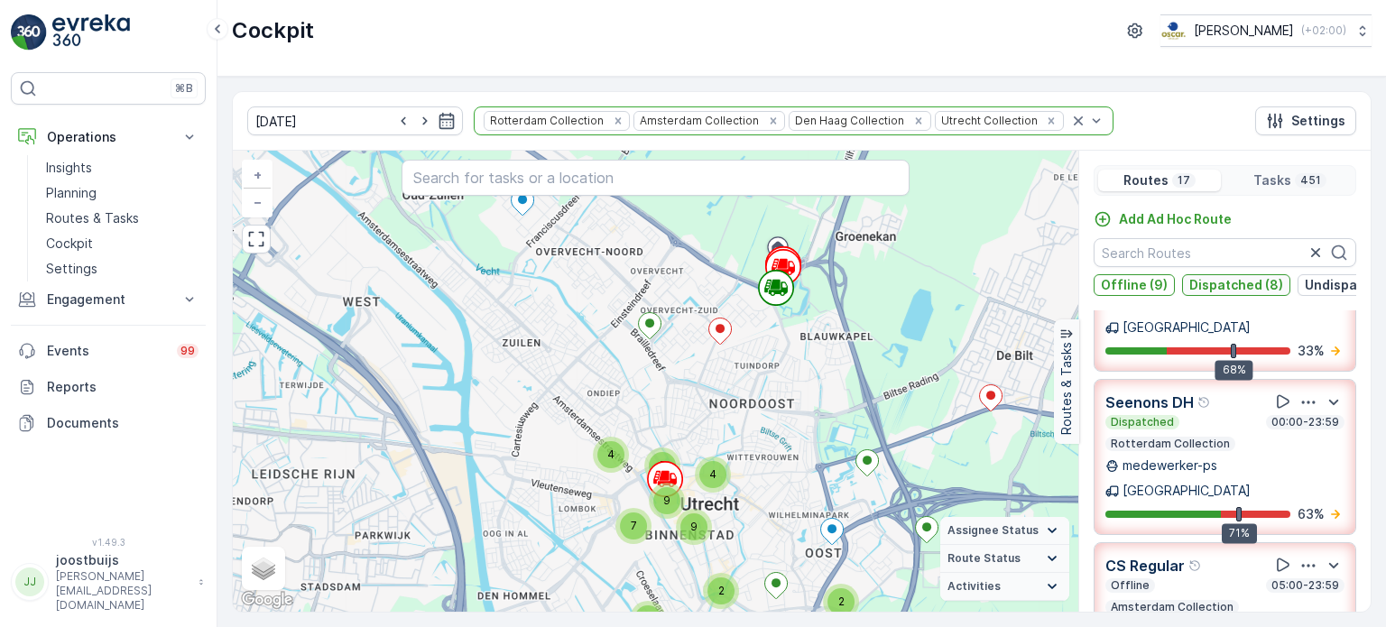
scroll to position [1506, 0]
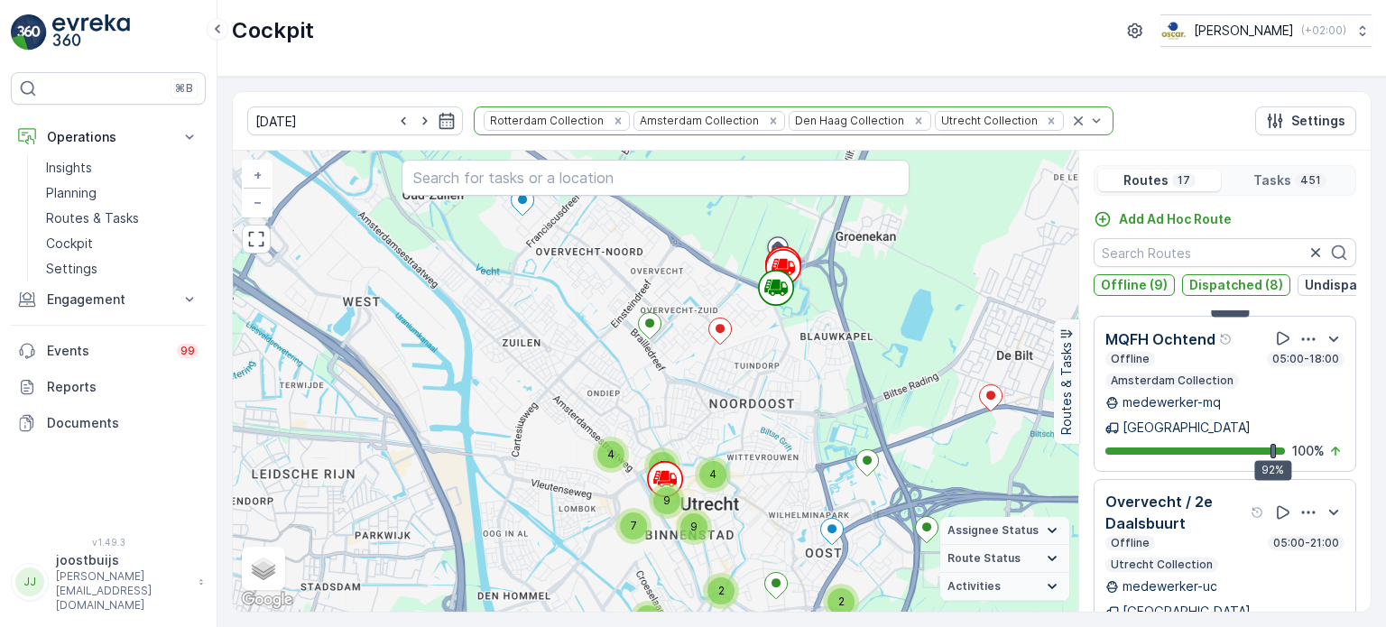
click at [1129, 281] on p "Offline (9)" at bounding box center [1133, 285] width 67 height 18
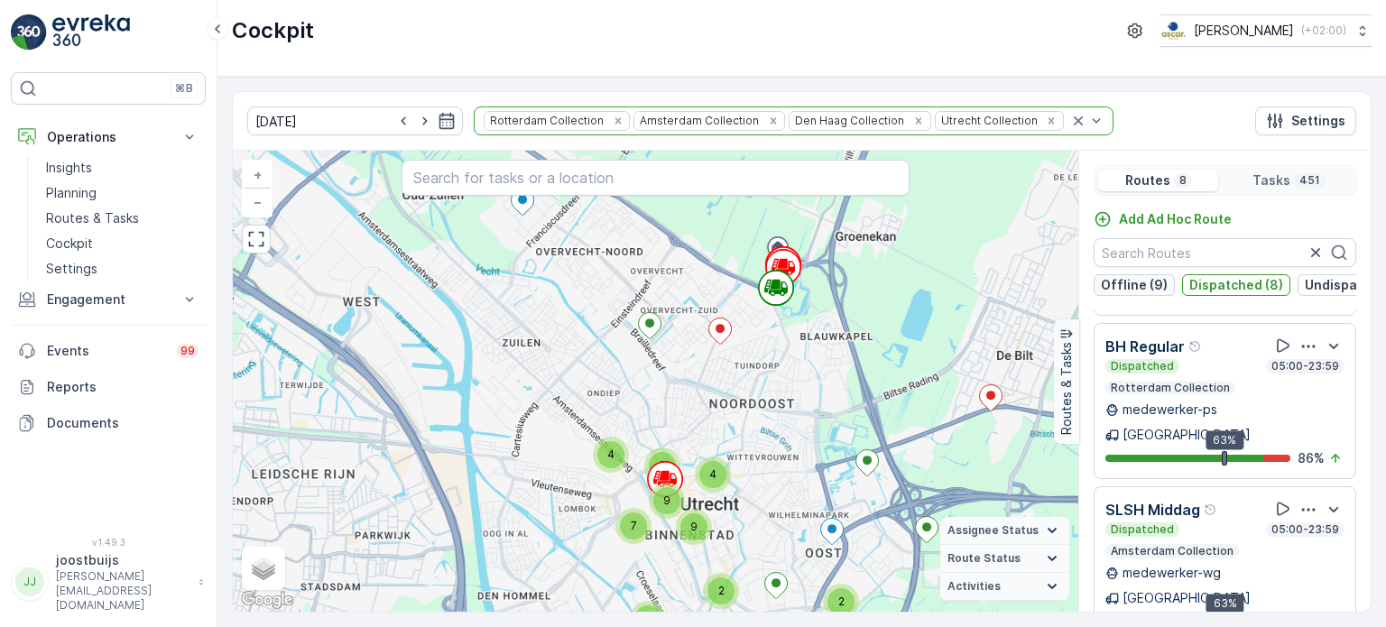
scroll to position [498, 0]
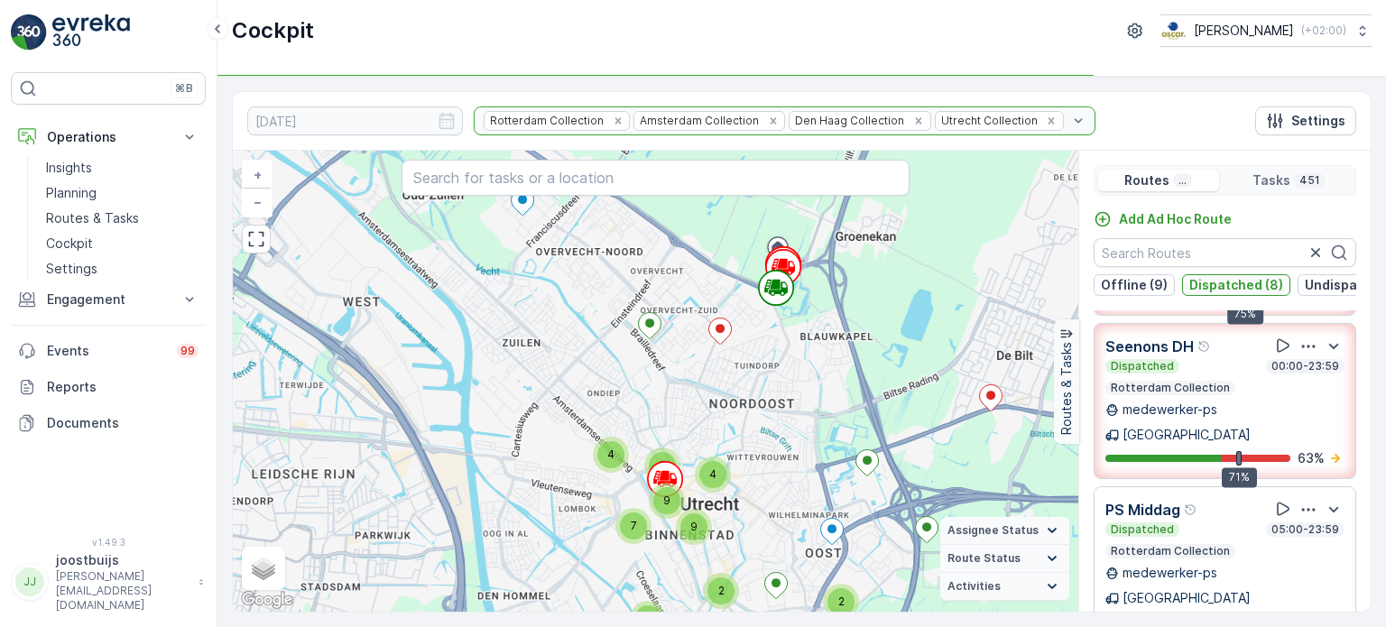
click at [1230, 278] on p "Dispatched (8)" at bounding box center [1236, 285] width 94 height 18
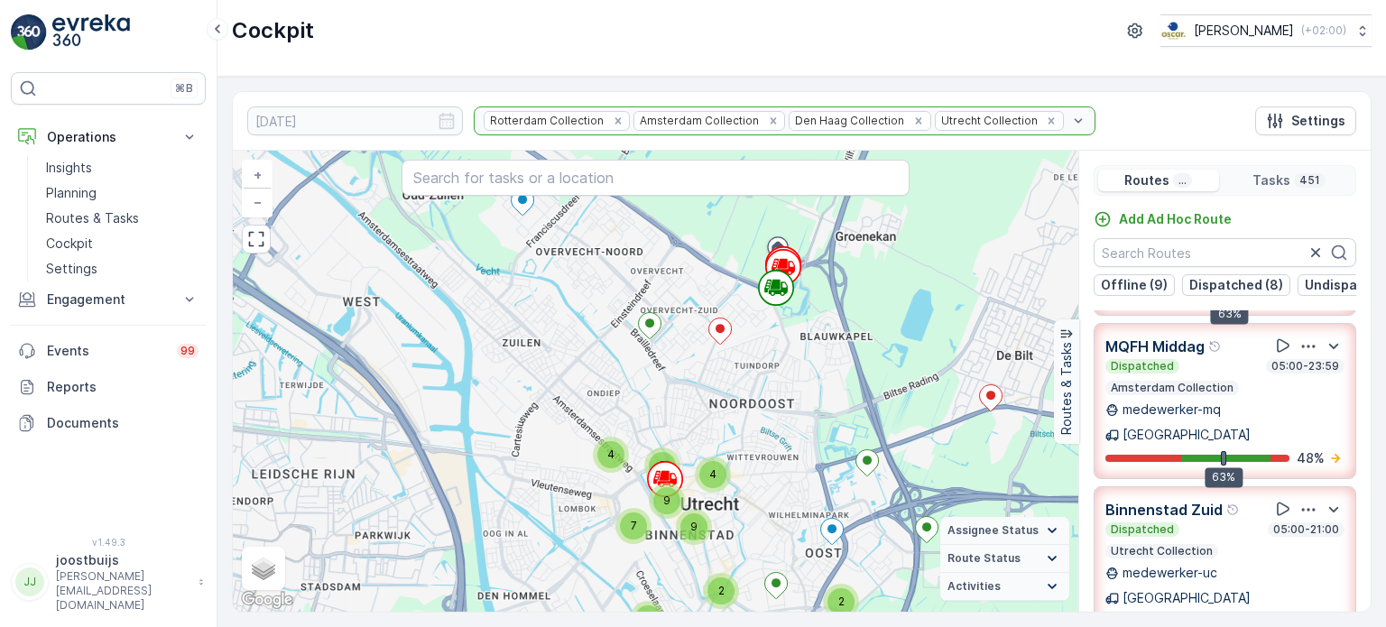
scroll to position [3576, 0]
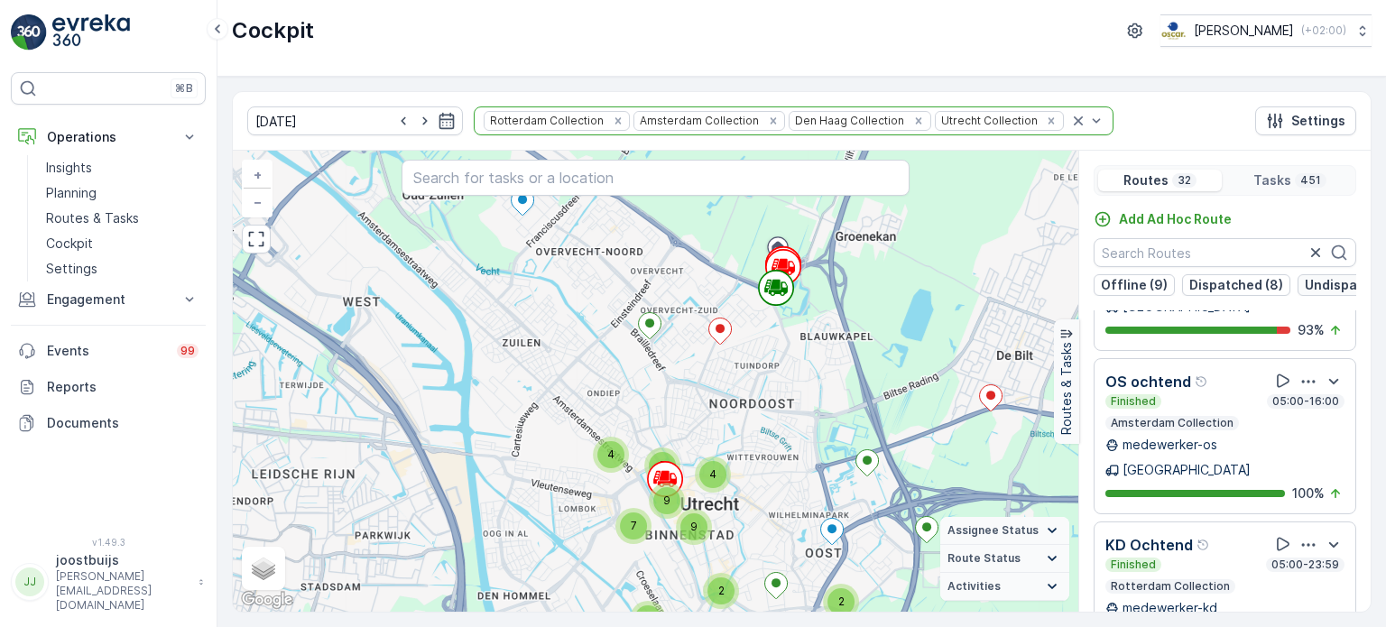
click at [1312, 284] on p "Undispatched (5)" at bounding box center [1358, 285] width 109 height 18
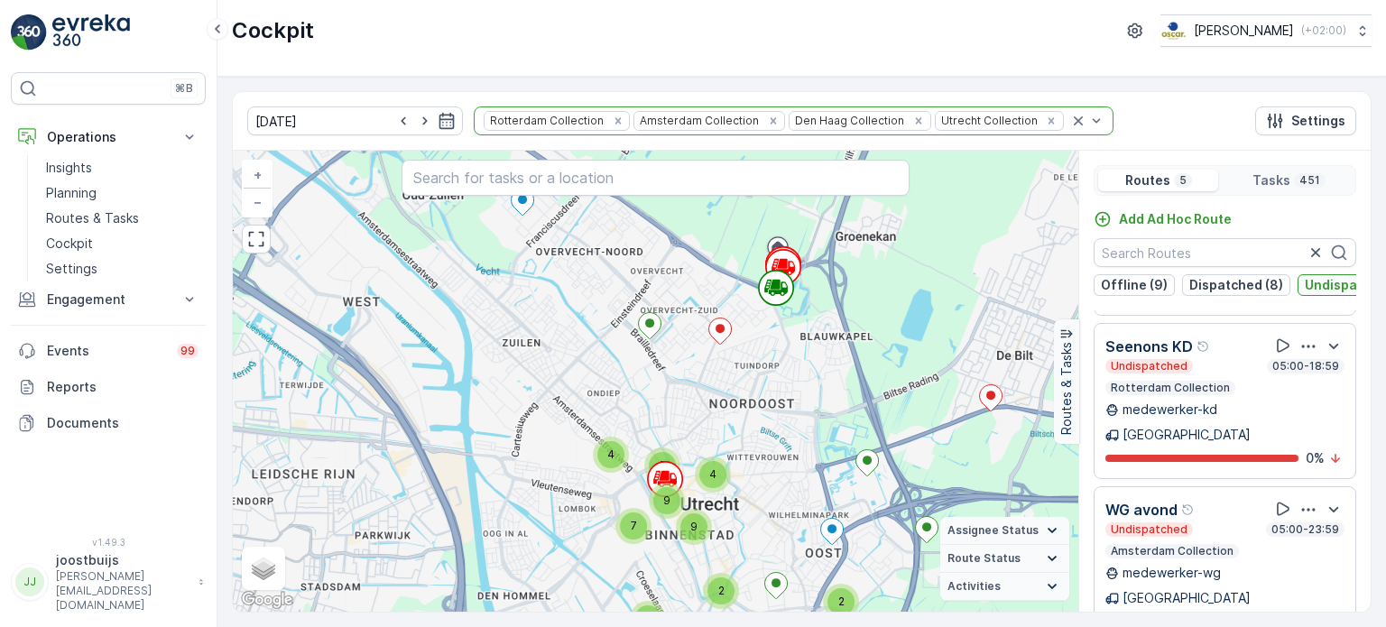
scroll to position [357, 0]
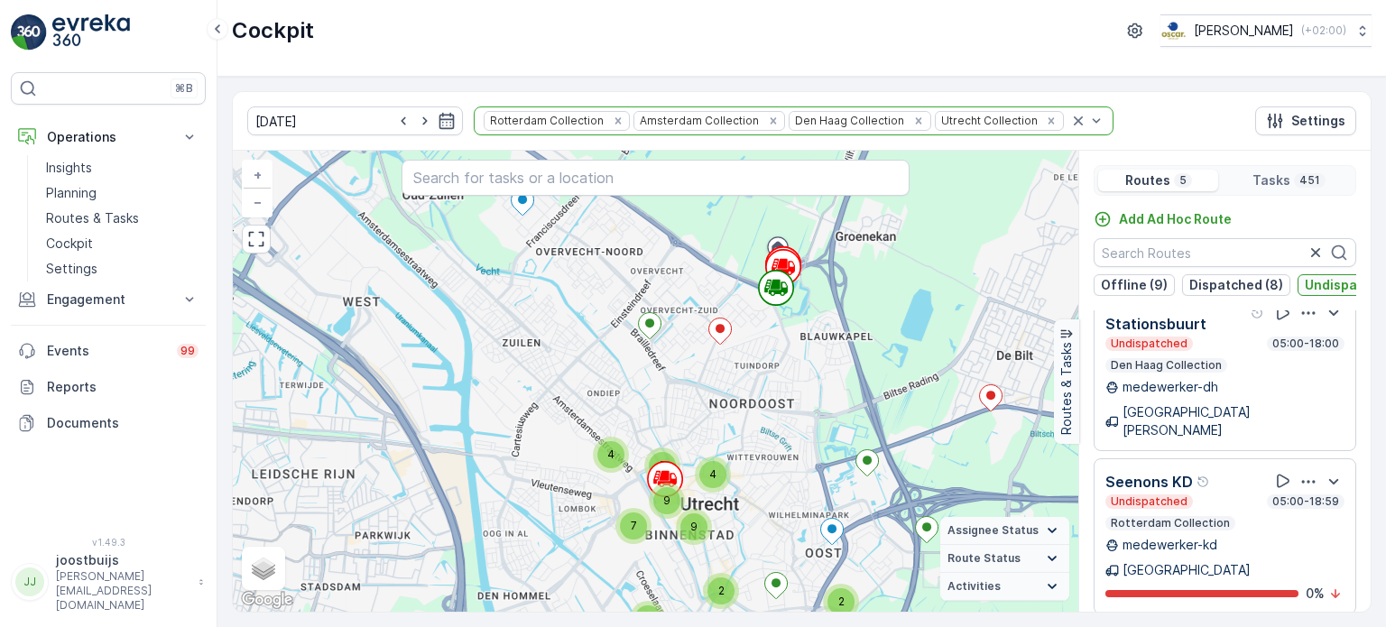
click at [1324, 281] on p "Undispatched (5)" at bounding box center [1358, 285] width 109 height 18
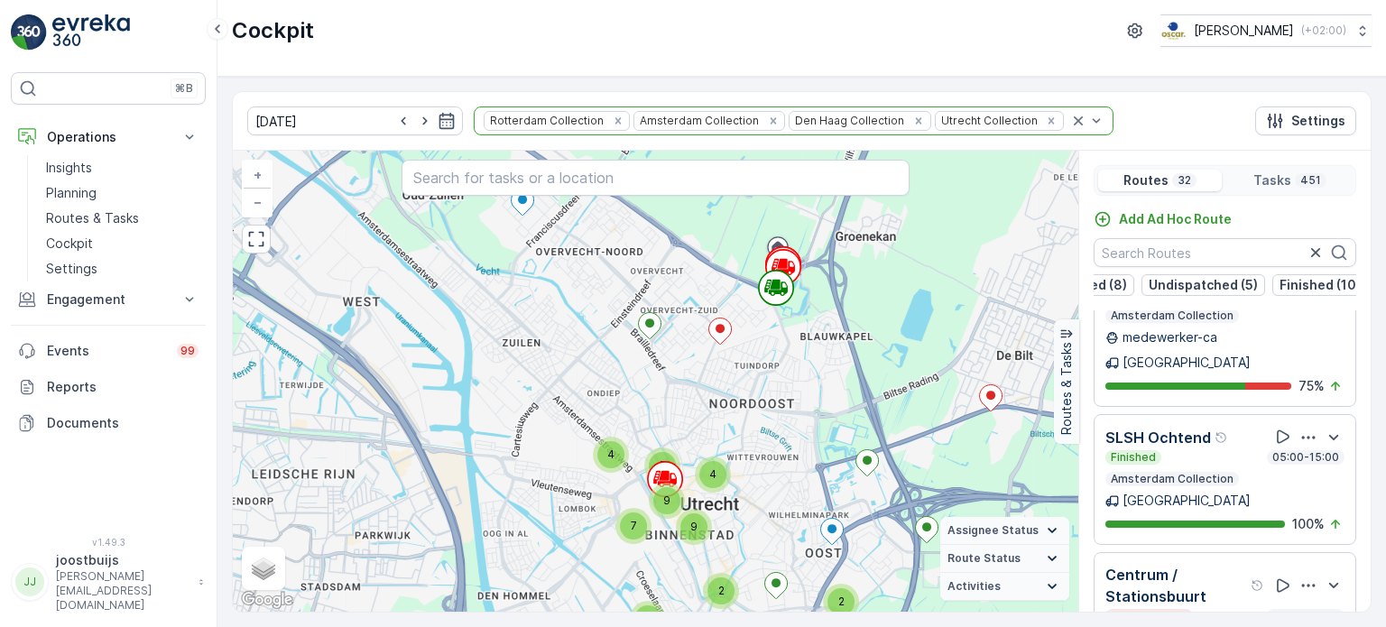
scroll to position [0, 159]
click at [1294, 284] on p "Finished (10)" at bounding box center [1316, 285] width 81 height 18
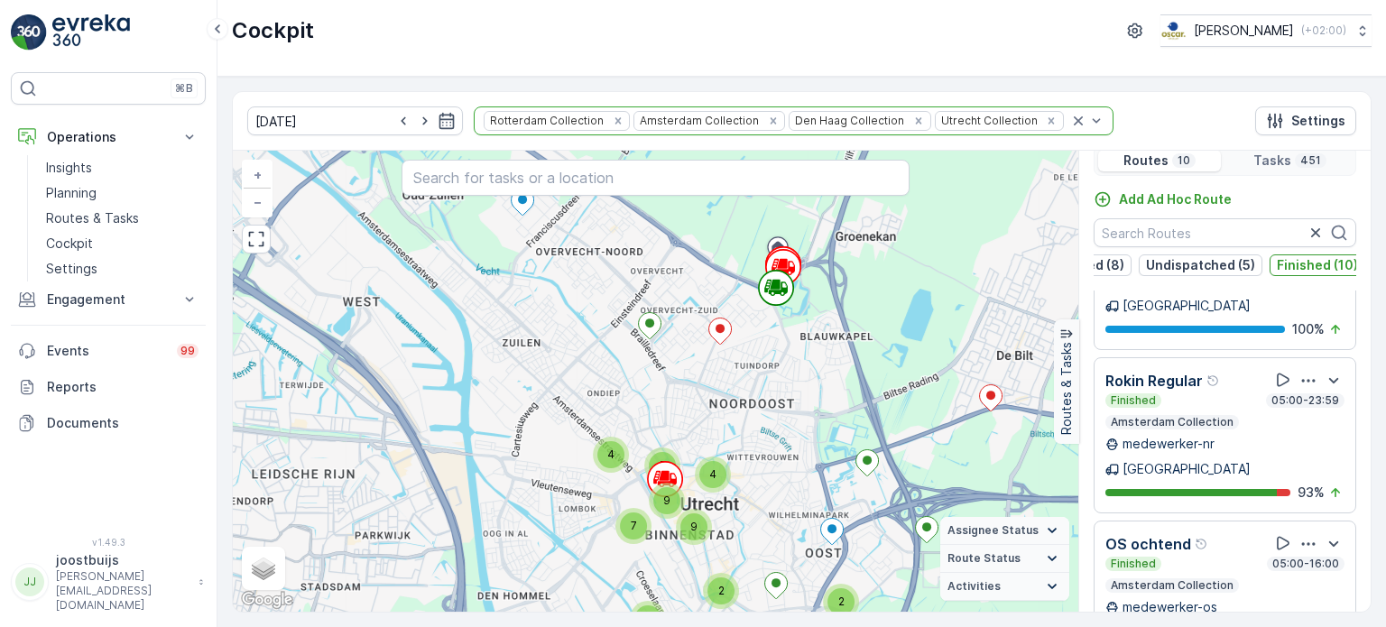
scroll to position [44, 0]
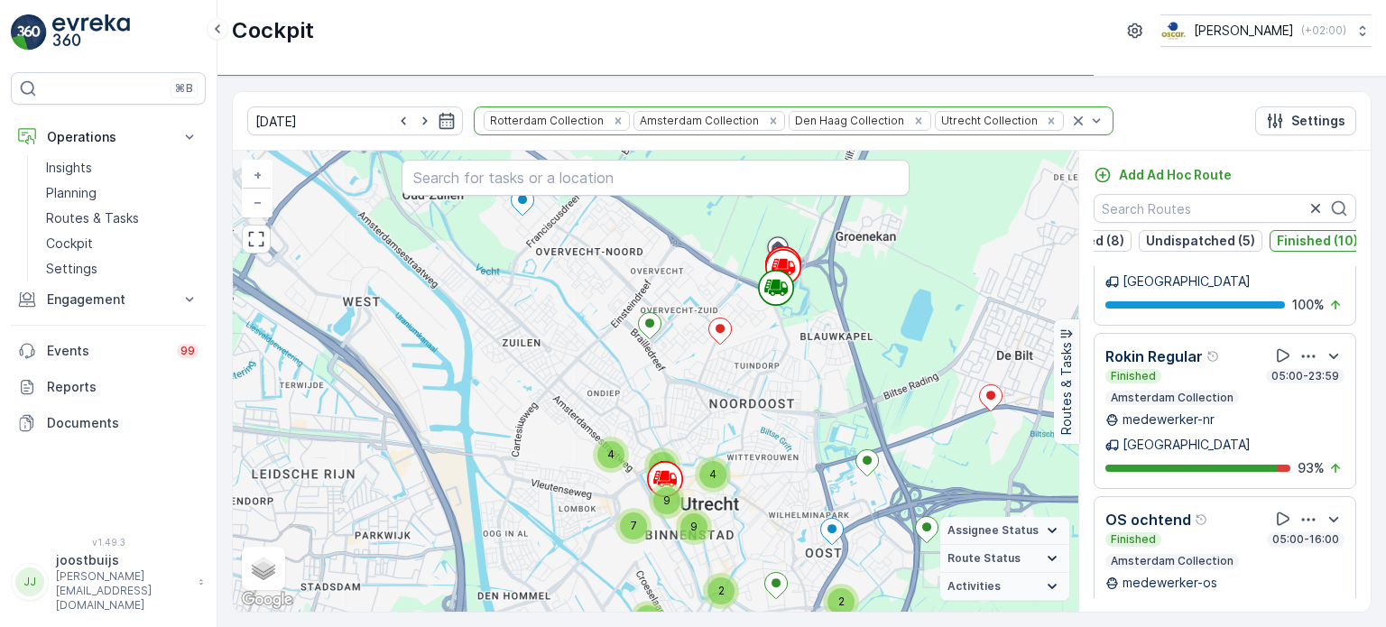
click at [1299, 241] on p "Finished (10)" at bounding box center [1316, 241] width 81 height 18
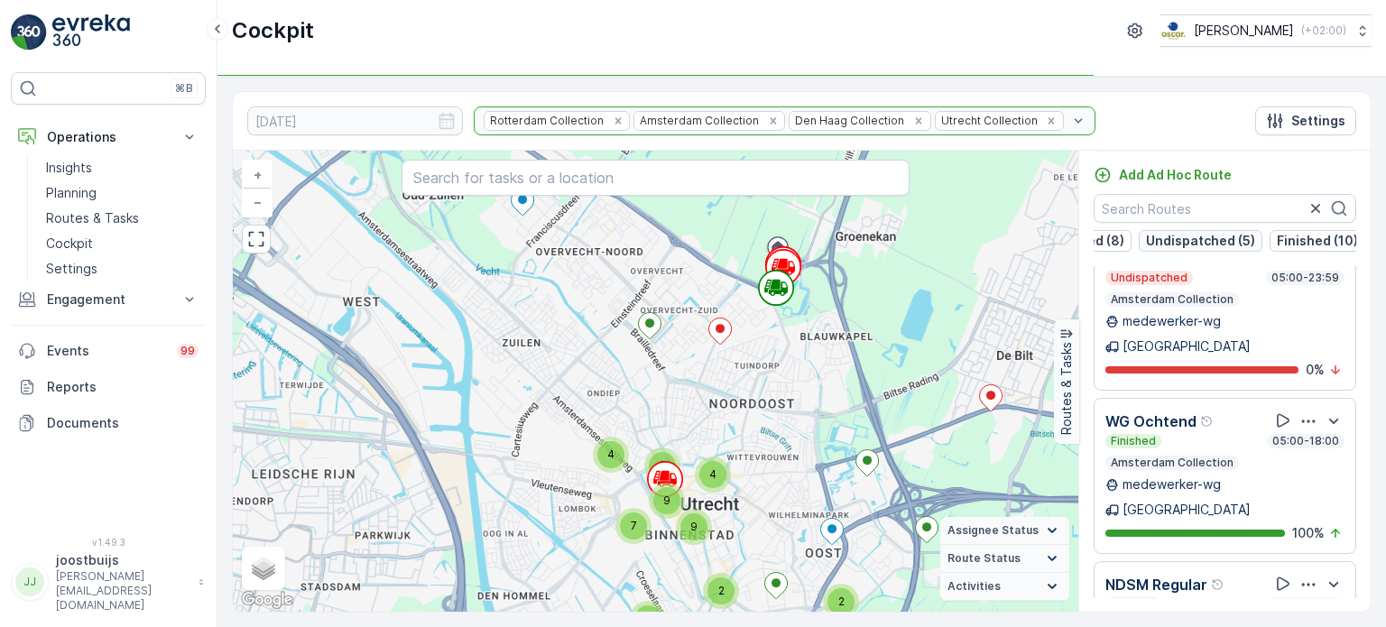
click at [1202, 236] on p "Undispatched (5)" at bounding box center [1200, 241] width 109 height 18
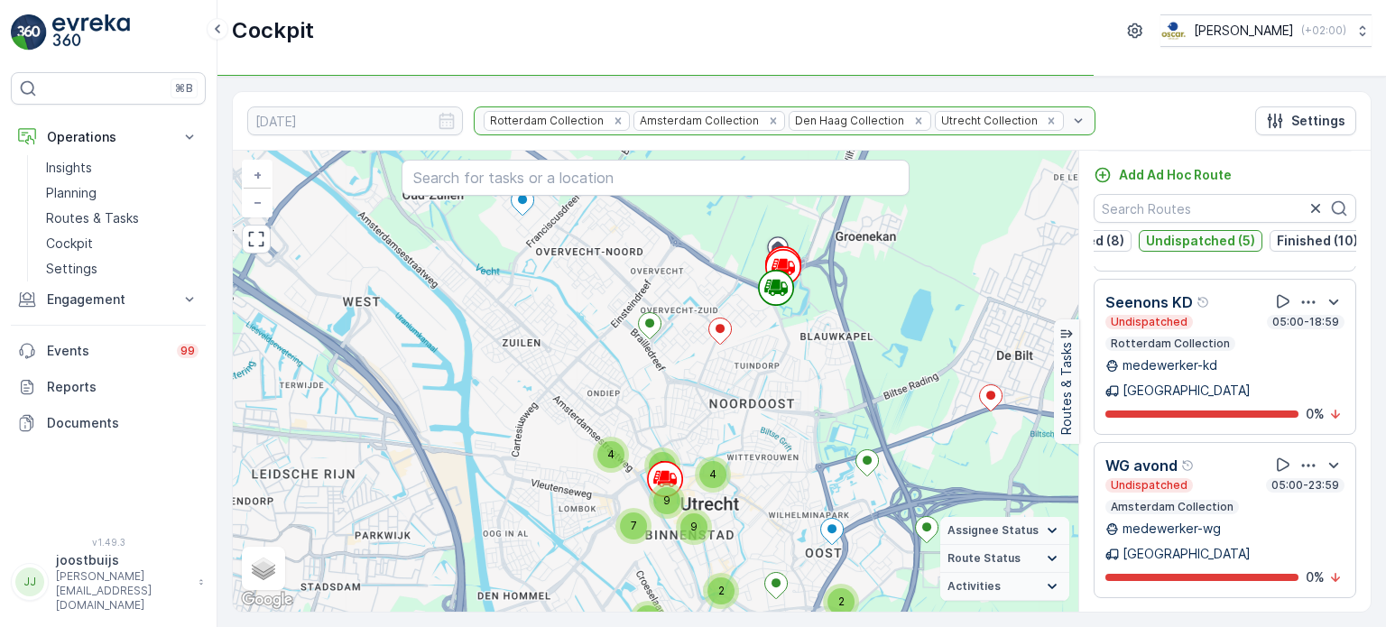
scroll to position [357, 0]
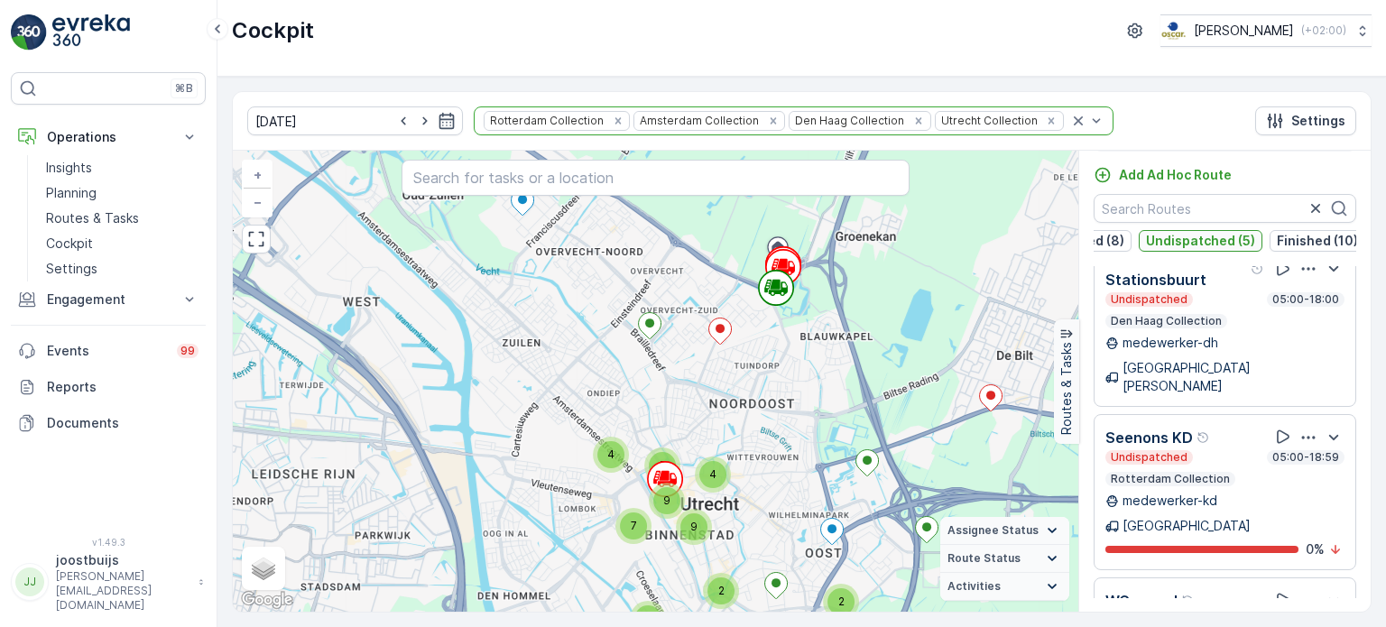
drag, startPoint x: 1194, startPoint y: 241, endPoint x: 1154, endPoint y: 244, distance: 40.7
click at [1194, 239] on p "Undispatched (5)" at bounding box center [1200, 241] width 109 height 18
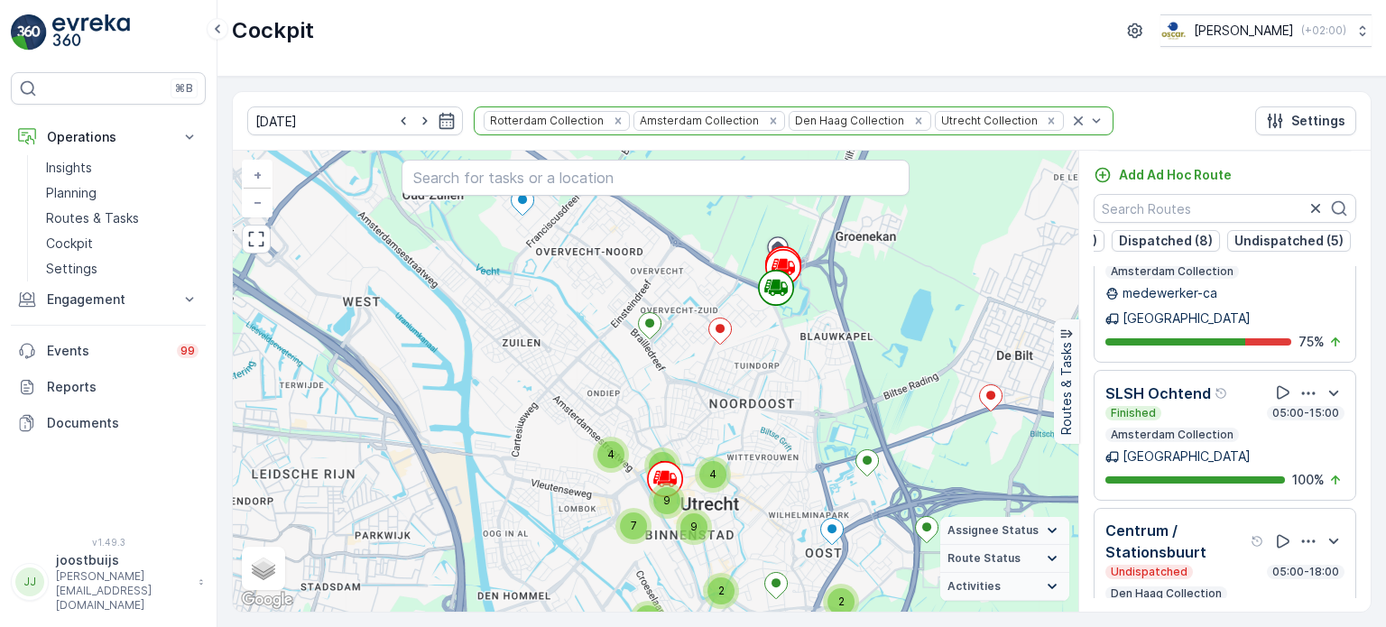
scroll to position [0, 51]
click at [1258, 238] on p "Undispatched (5)" at bounding box center [1308, 241] width 109 height 18
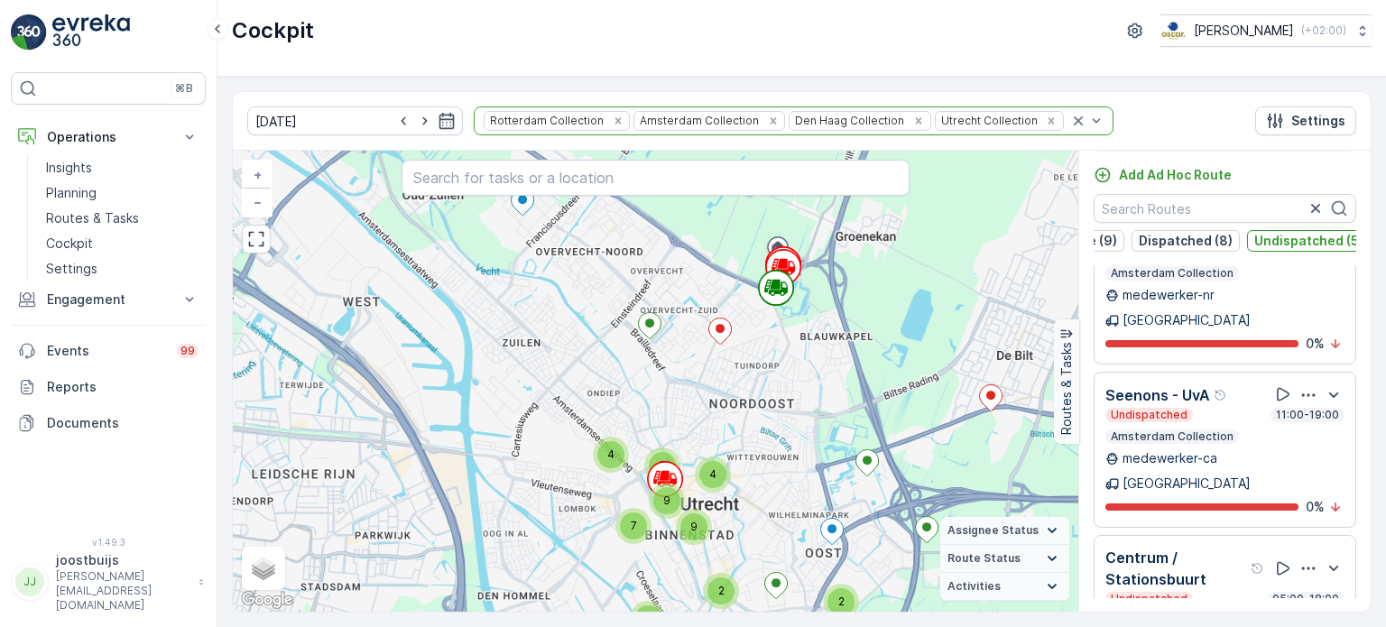
scroll to position [0, 0]
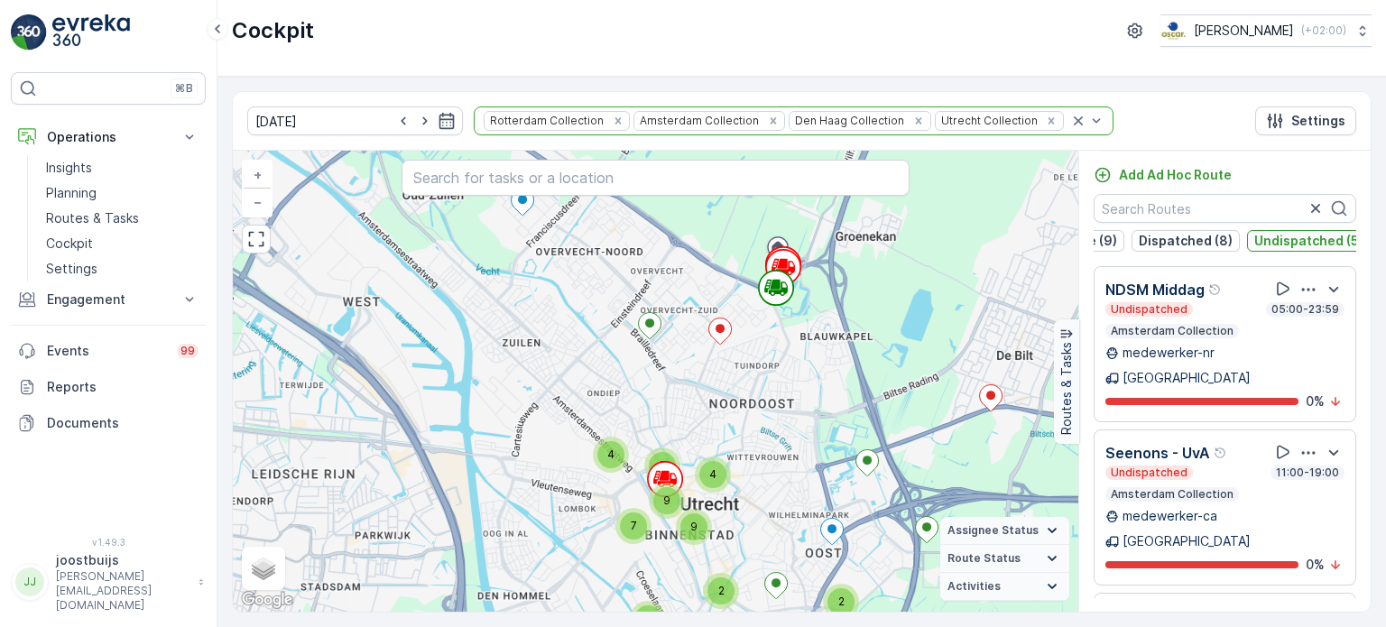
click at [1282, 239] on p "Undispatched (5)" at bounding box center [1308, 241] width 109 height 18
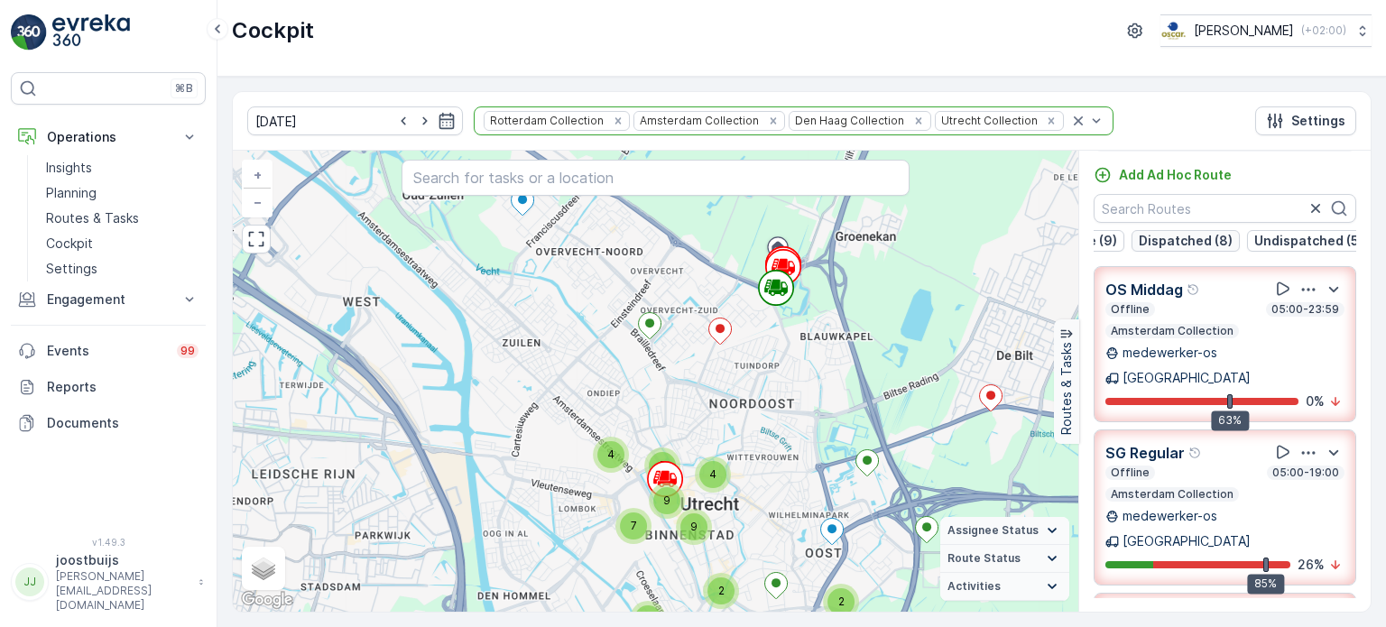
click at [1179, 239] on p "Dispatched (8)" at bounding box center [1185, 241] width 94 height 18
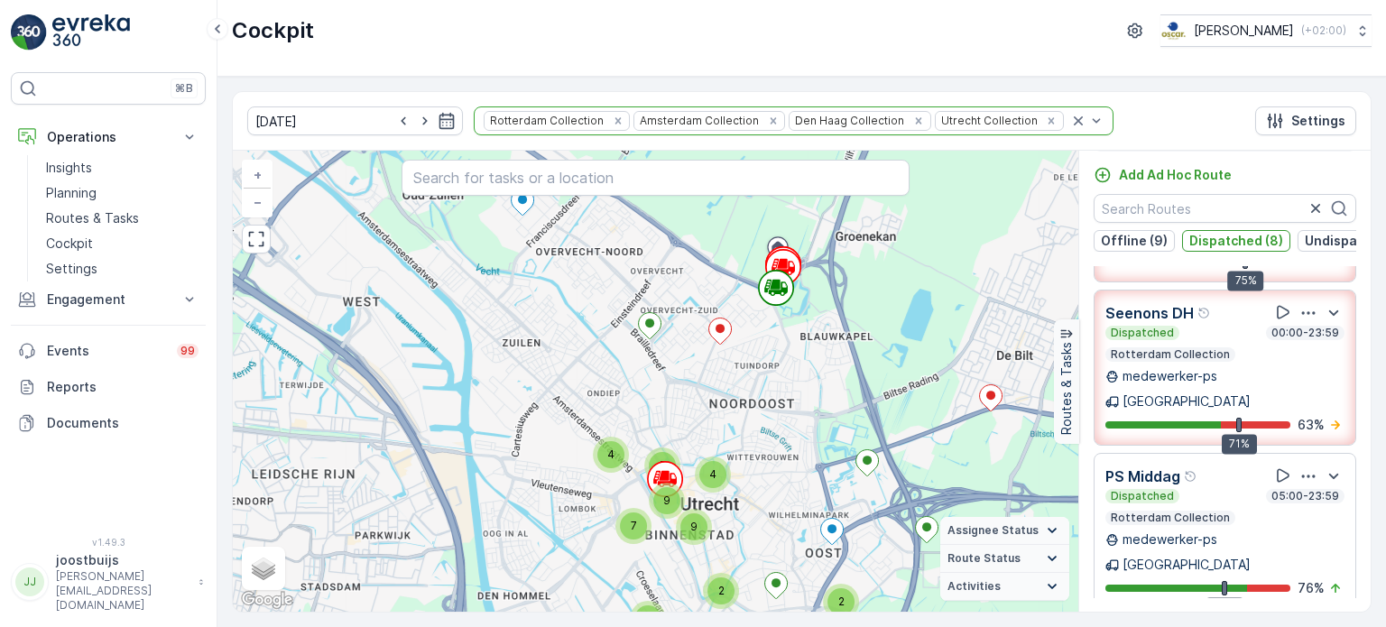
scroll to position [631, 0]
